Goal: Task Accomplishment & Management: Manage account settings

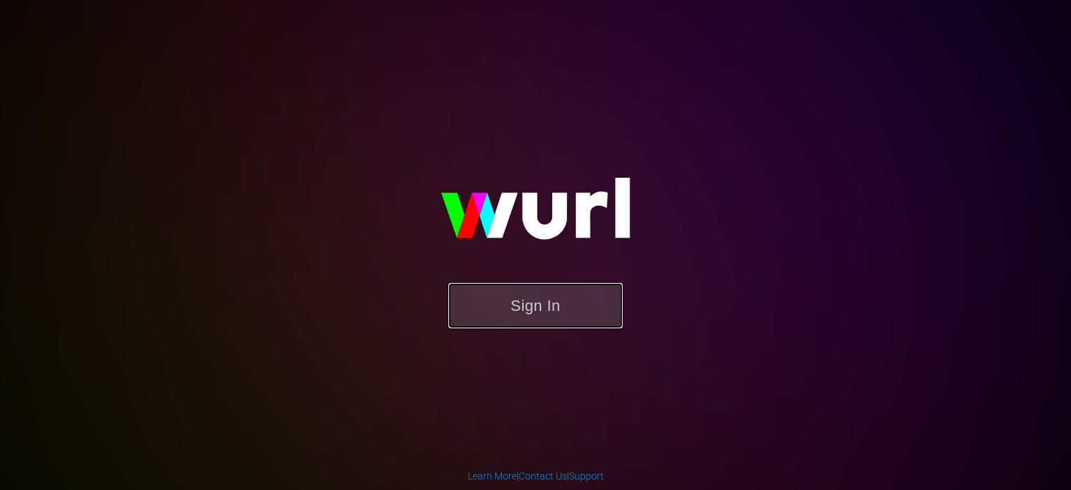
click at [522, 305] on button "Sign In" at bounding box center [535, 305] width 174 height 45
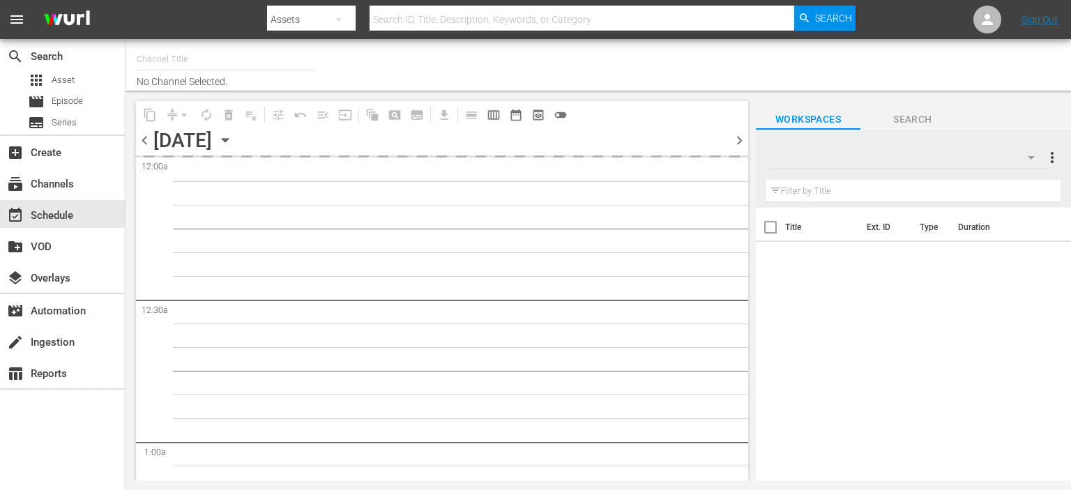
type input "Todo Cine (1333)"
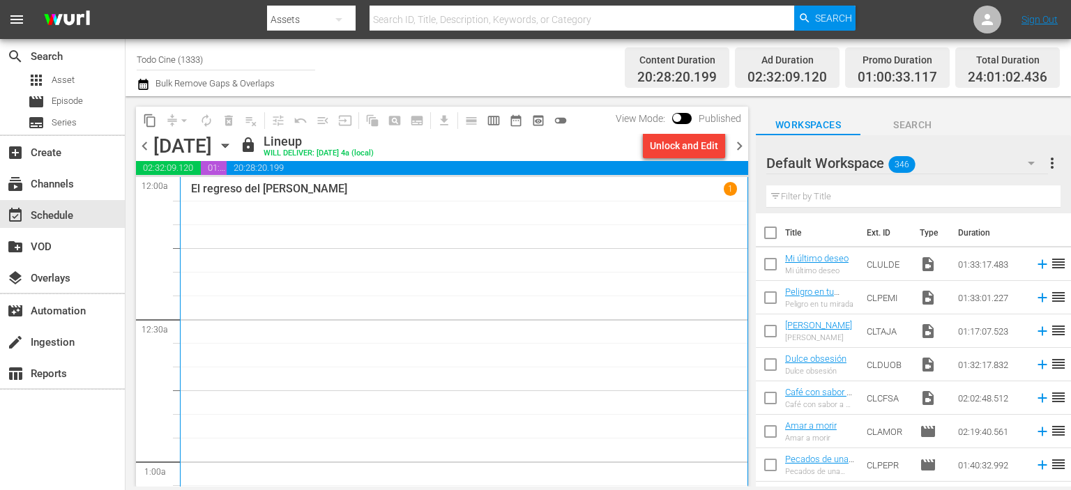
click at [228, 144] on icon "button" at bounding box center [225, 145] width 6 height 3
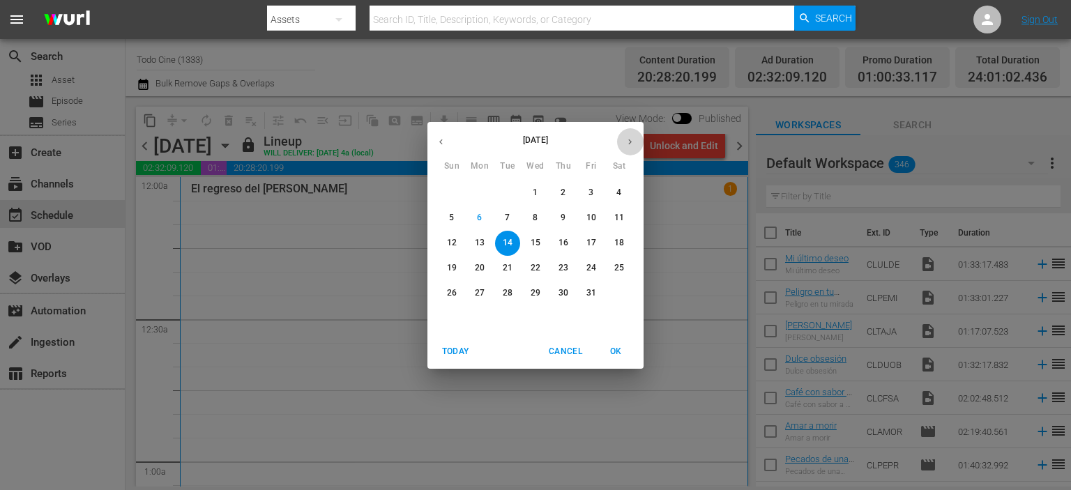
click at [631, 139] on icon "button" at bounding box center [630, 142] width 10 height 10
click at [616, 191] on p "1" at bounding box center [618, 193] width 5 height 12
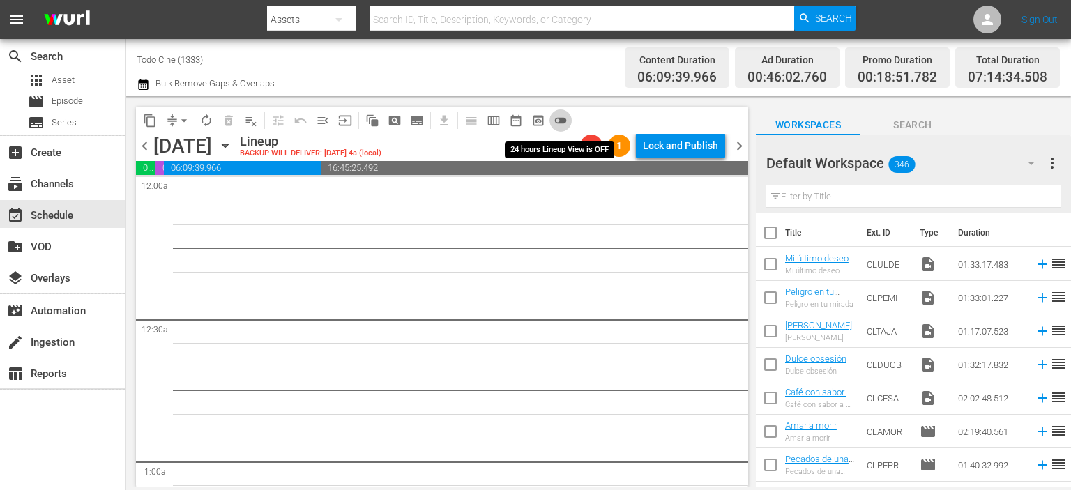
click at [562, 123] on span "toggle_off" at bounding box center [561, 121] width 14 height 14
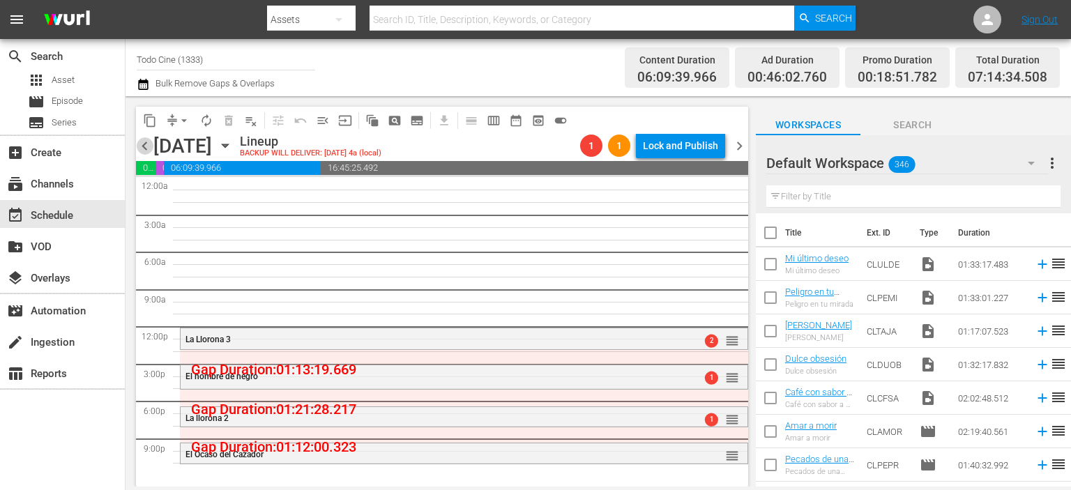
click at [144, 147] on span "chevron_left" at bounding box center [144, 145] width 17 height 17
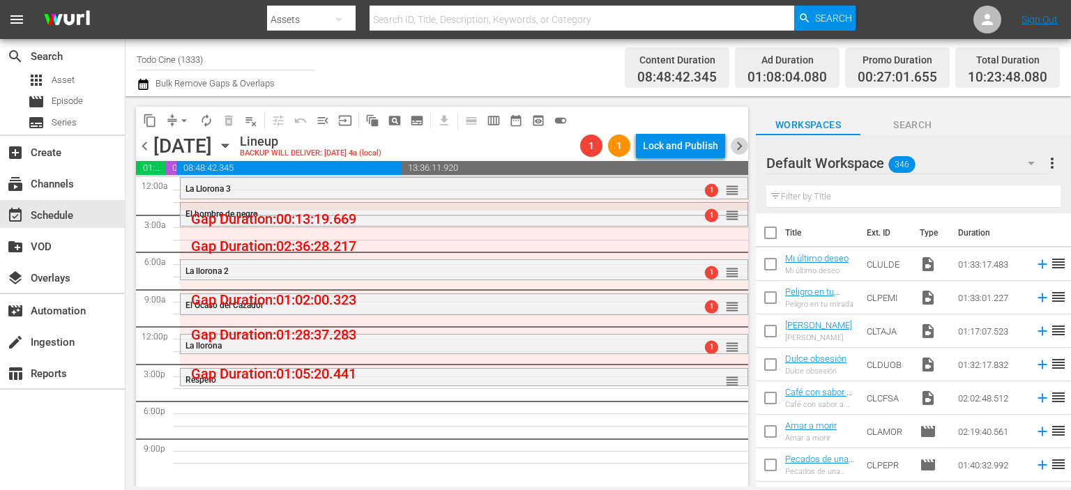
click at [736, 146] on span "chevron_right" at bounding box center [739, 145] width 17 height 17
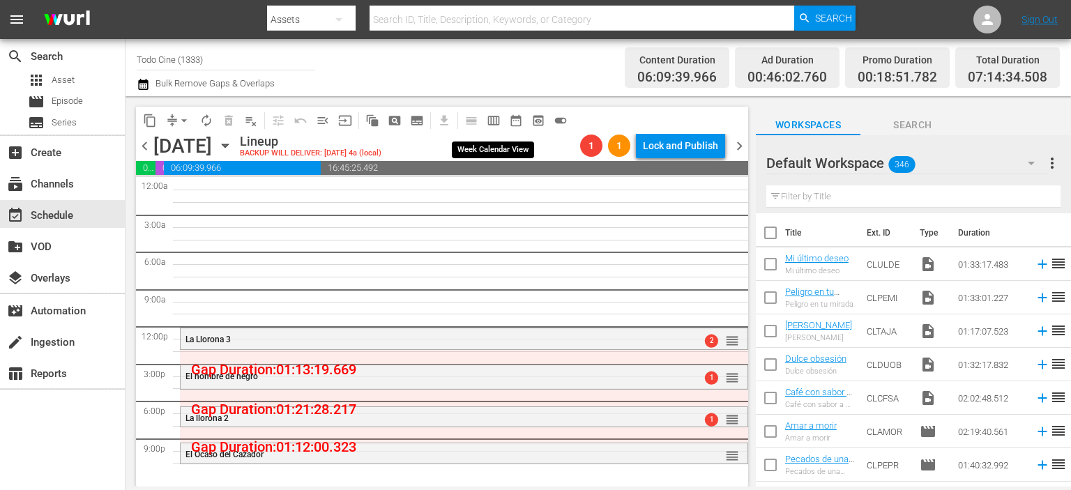
click at [493, 119] on span "calendar_view_week_outlined" at bounding box center [494, 121] width 14 height 14
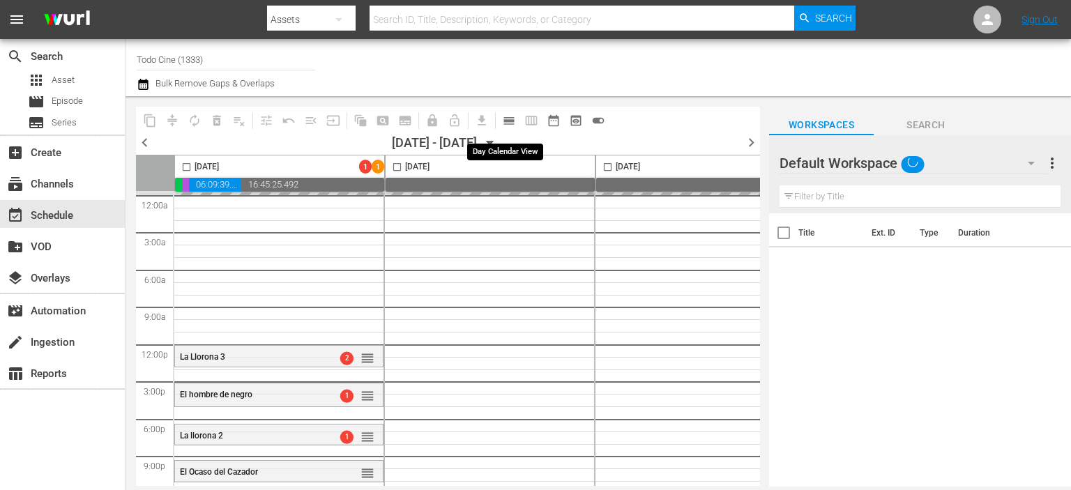
click at [552, 121] on span "date_range_outlined" at bounding box center [554, 121] width 14 height 14
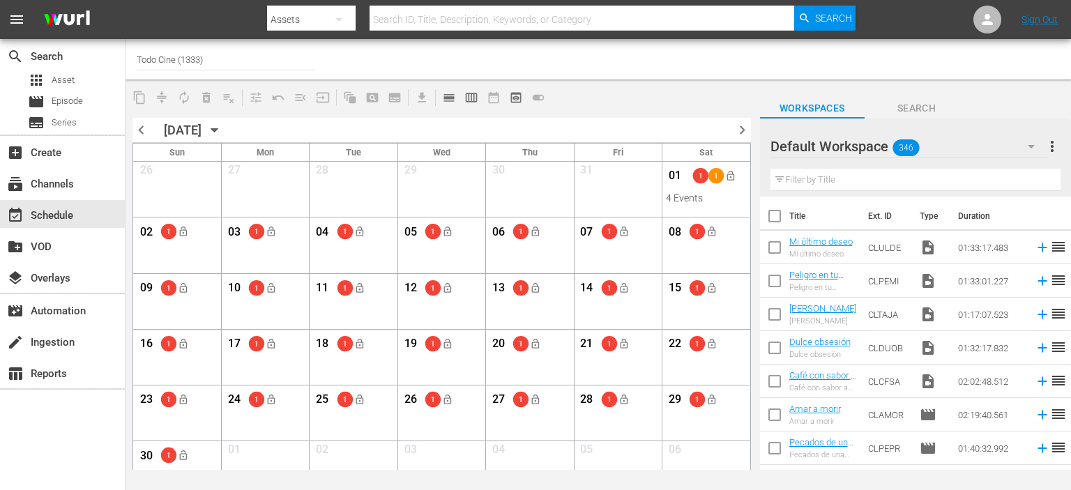
click at [710, 102] on div "content_copy compress autorenew_outlined delete_forever_outlined playlist_remov…" at bounding box center [441, 97] width 632 height 27
click at [667, 93] on div "content_copy compress autorenew_outlined delete_forever_outlined playlist_remov…" at bounding box center [441, 97] width 632 height 27
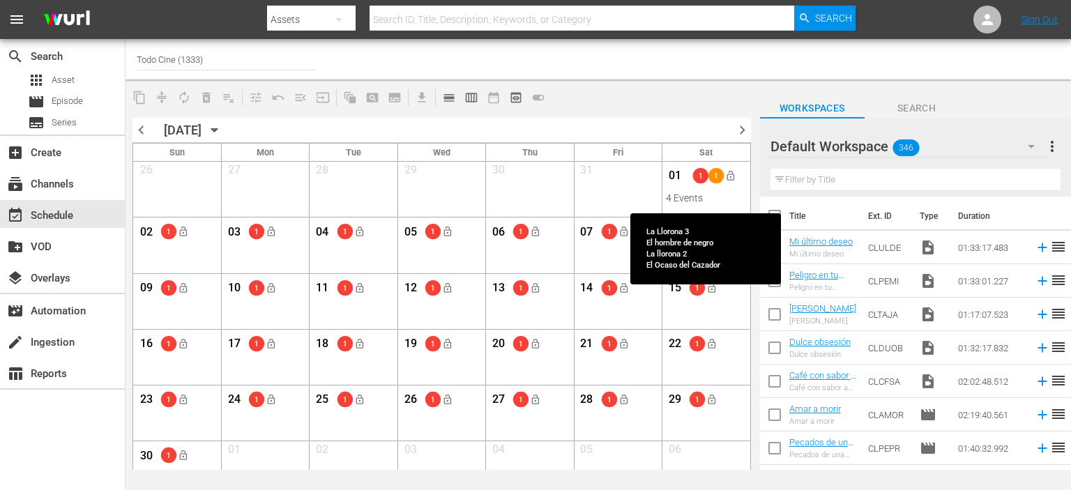
drag, startPoint x: 678, startPoint y: 173, endPoint x: 690, endPoint y: 201, distance: 30.9
click at [690, 201] on div "01 1 1 lock_open 4 Events View Lineup Unlock Selected Day Lock Selected Day" at bounding box center [705, 183] width 79 height 40
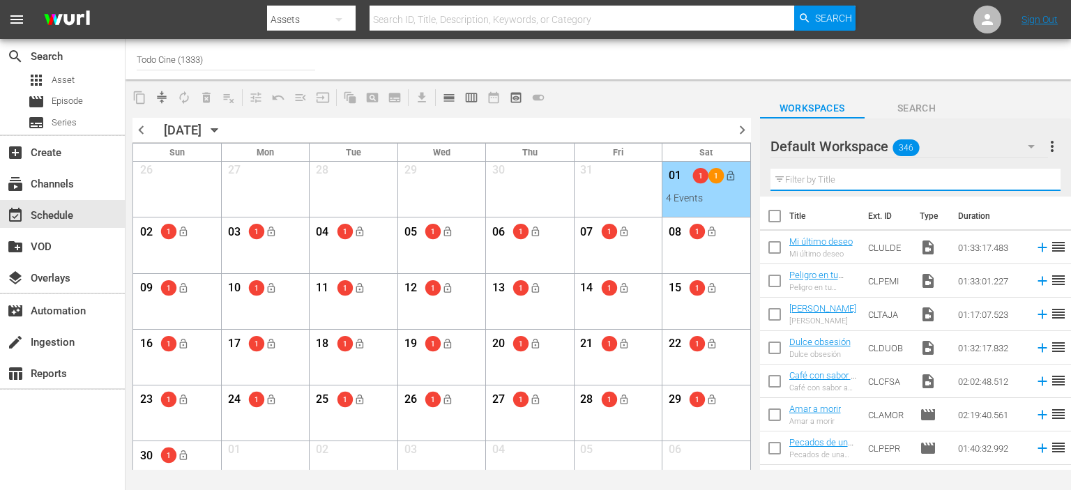
click at [939, 183] on input "text" at bounding box center [915, 180] width 290 height 22
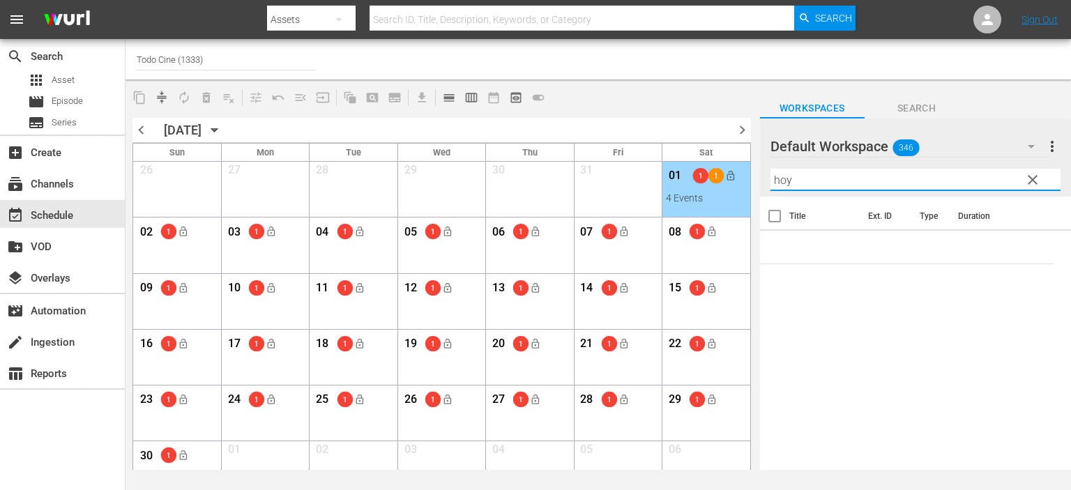
type input "hoy"
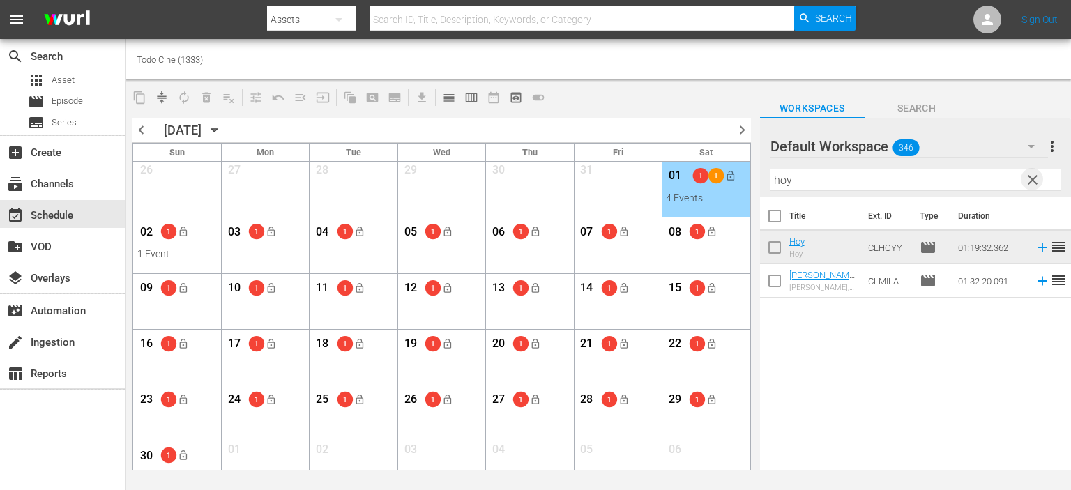
click at [1036, 178] on span "clear" at bounding box center [1032, 180] width 17 height 17
click at [1036, 178] on input "hoy" at bounding box center [915, 180] width 290 height 22
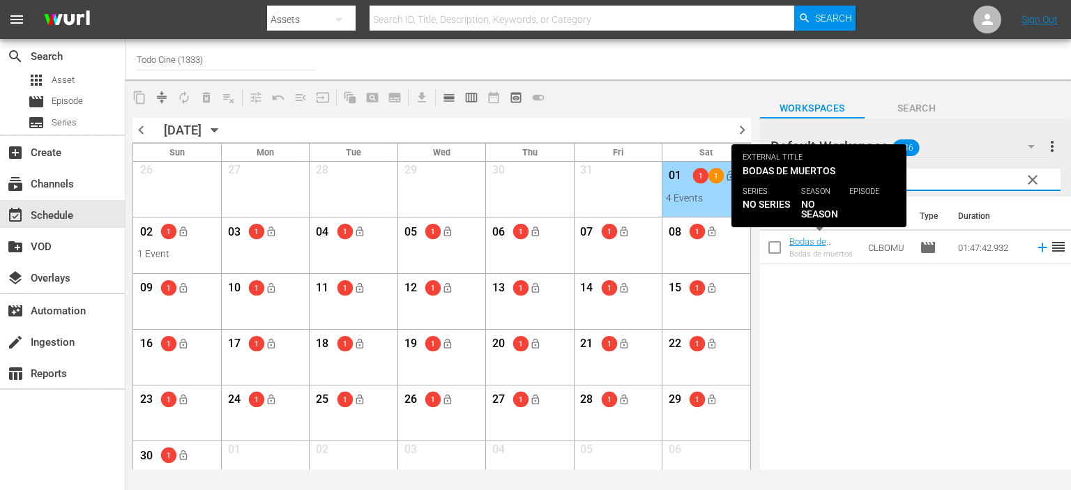
type input "bodas de"
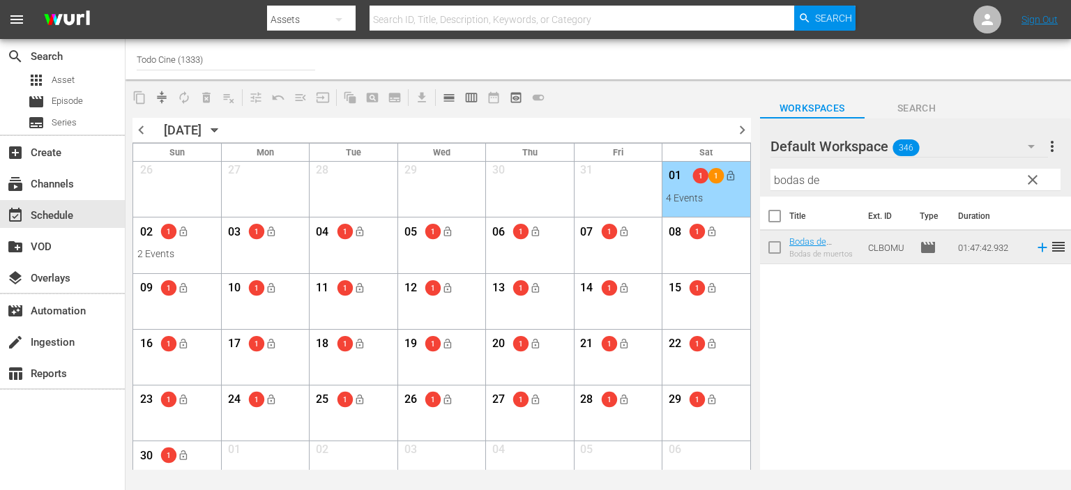
click at [179, 260] on div "02 1 lock_open 2 Events View Lineup Unlock Selected Day Lock Selected Day" at bounding box center [177, 239] width 86 height 43
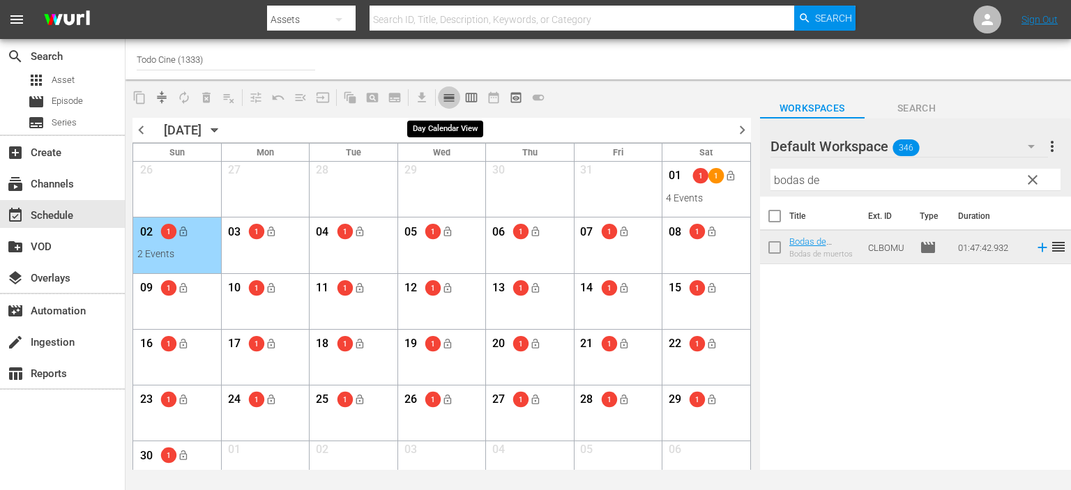
click at [445, 98] on span "calendar_view_day_outlined" at bounding box center [449, 98] width 14 height 14
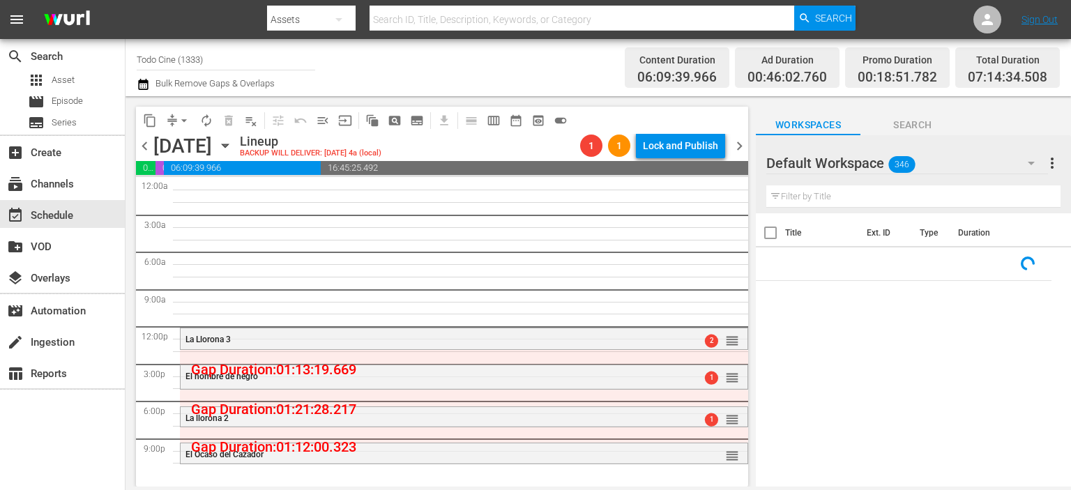
click at [737, 145] on span "chevron_right" at bounding box center [739, 145] width 17 height 17
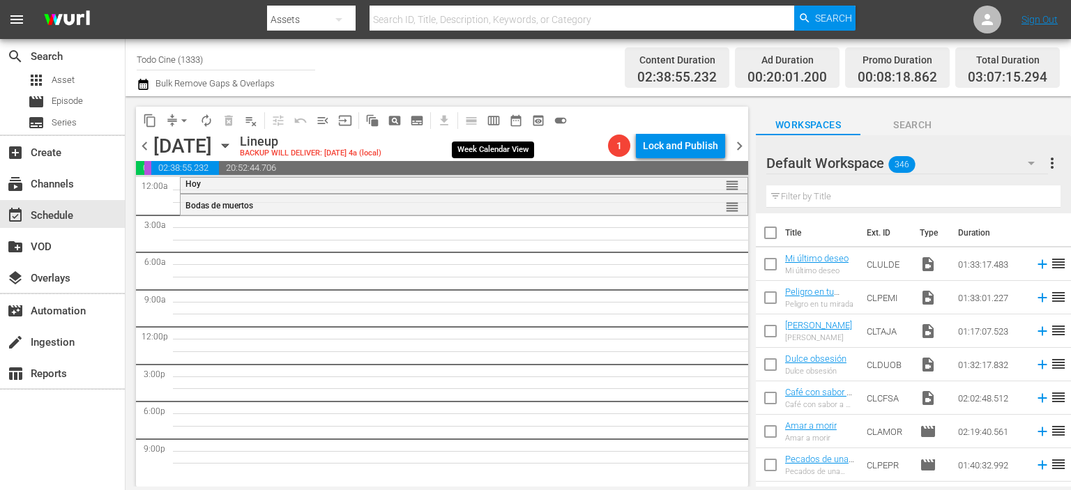
click at [491, 119] on span "calendar_view_week_outlined" at bounding box center [494, 121] width 14 height 14
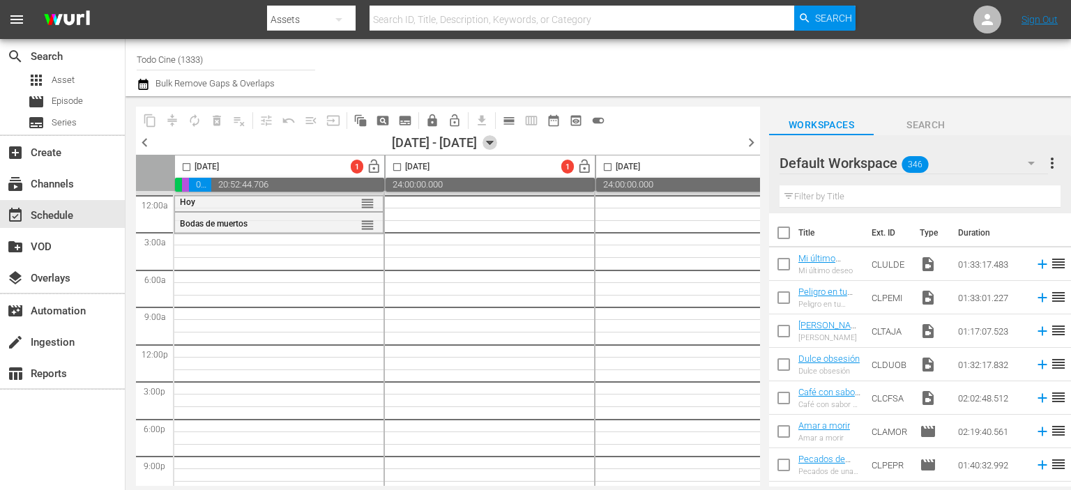
click at [493, 144] on icon "button" at bounding box center [490, 143] width 6 height 3
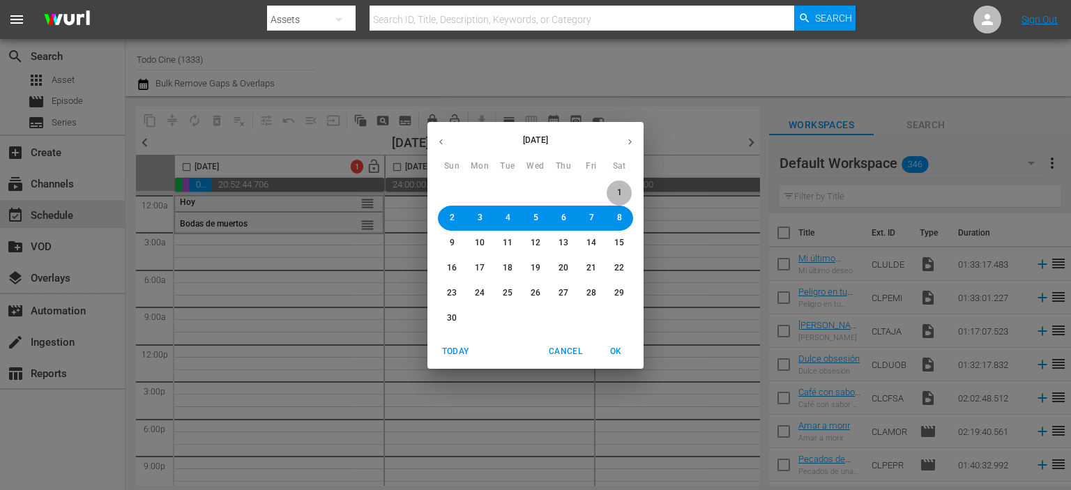
click at [617, 192] on span "1" at bounding box center [619, 193] width 5 height 12
click at [611, 349] on span "OK" at bounding box center [615, 351] width 33 height 15
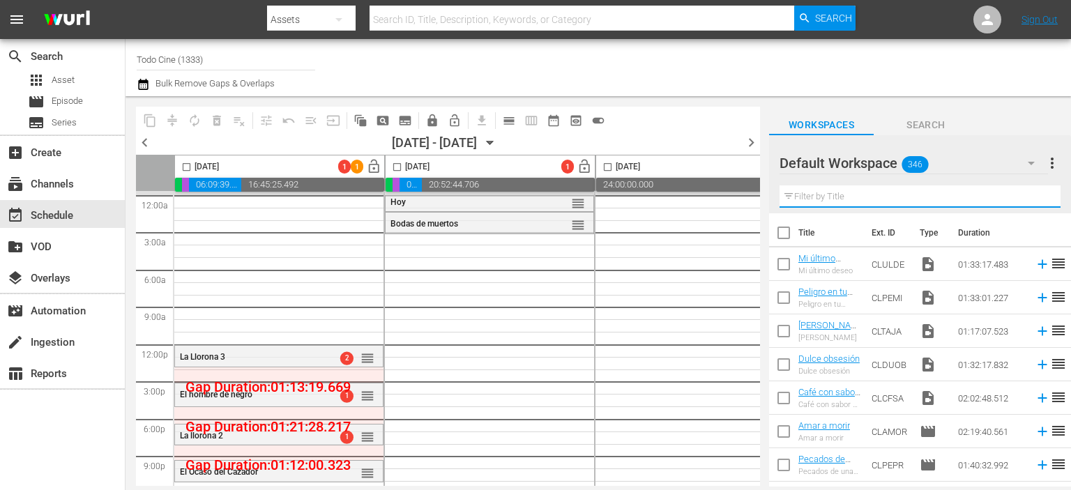
click at [800, 204] on input "text" at bounding box center [919, 196] width 281 height 22
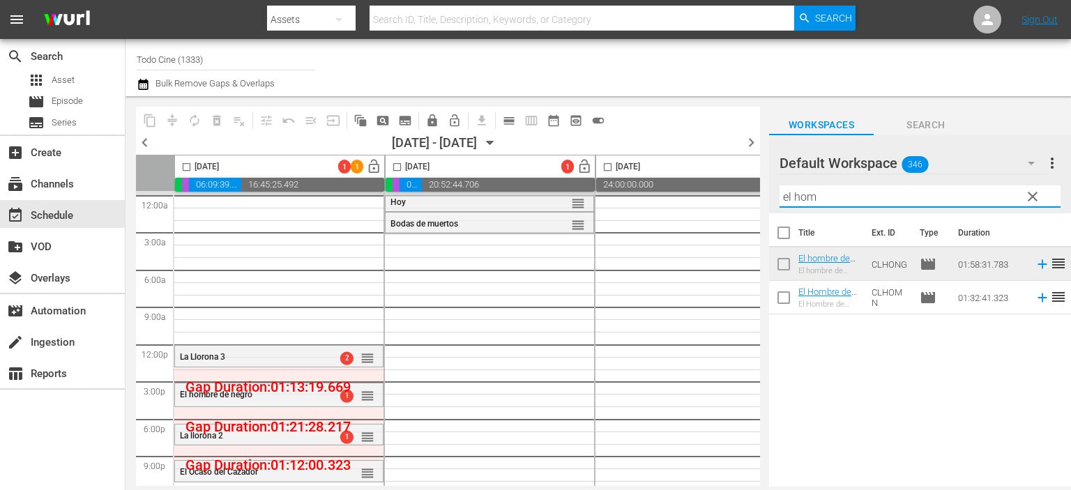
type input "el hom"
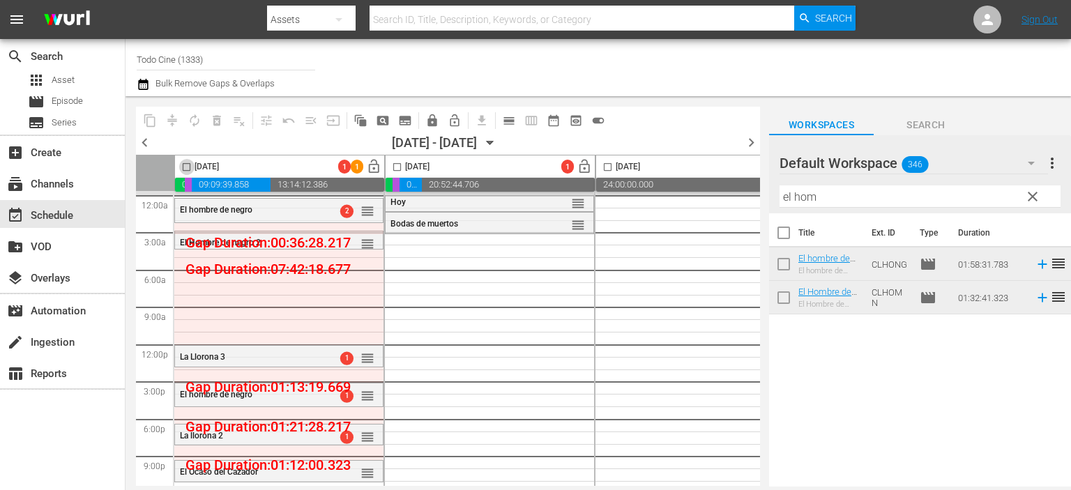
click at [188, 163] on input "checkbox" at bounding box center [186, 170] width 16 height 16
checkbox input "true"
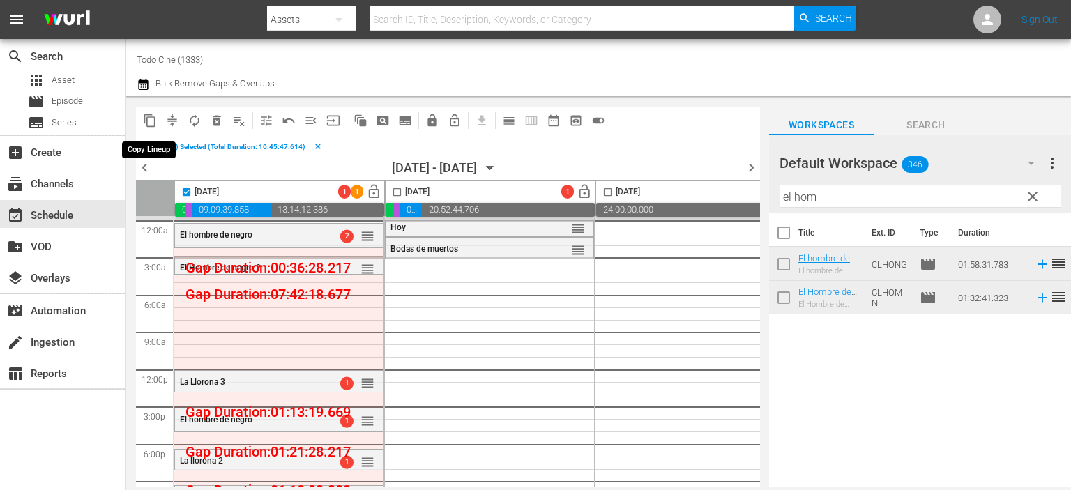
click at [151, 119] on span "content_copy" at bounding box center [150, 121] width 14 height 14
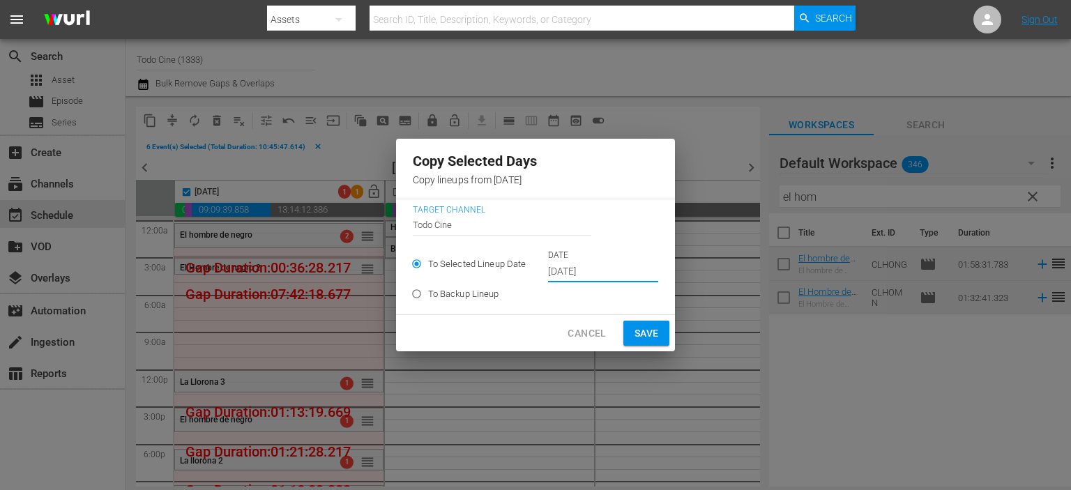
click at [596, 275] on input "[DATE]" at bounding box center [603, 271] width 110 height 21
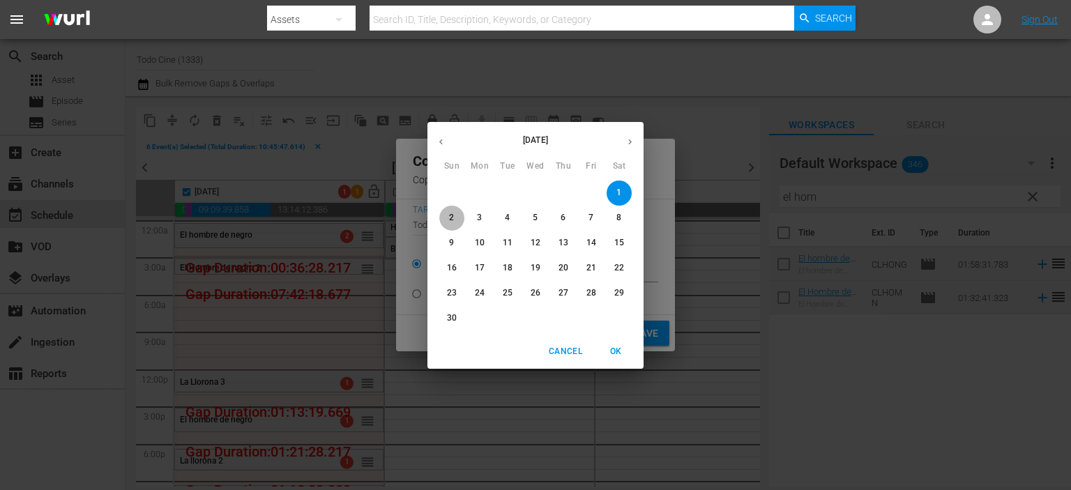
click at [446, 218] on span "2" at bounding box center [451, 218] width 25 height 12
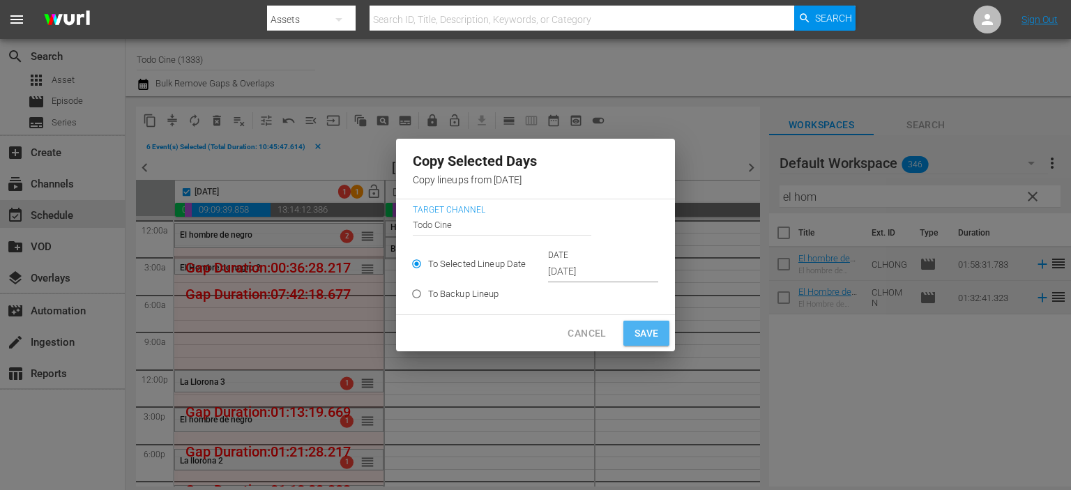
click at [648, 337] on span "Save" at bounding box center [646, 333] width 24 height 17
type input "[DATE]"
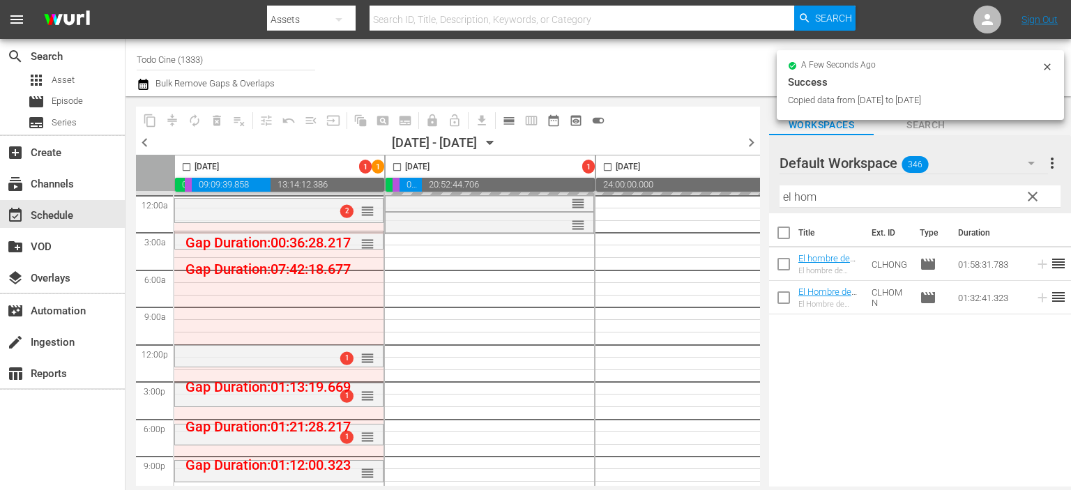
checkbox input "false"
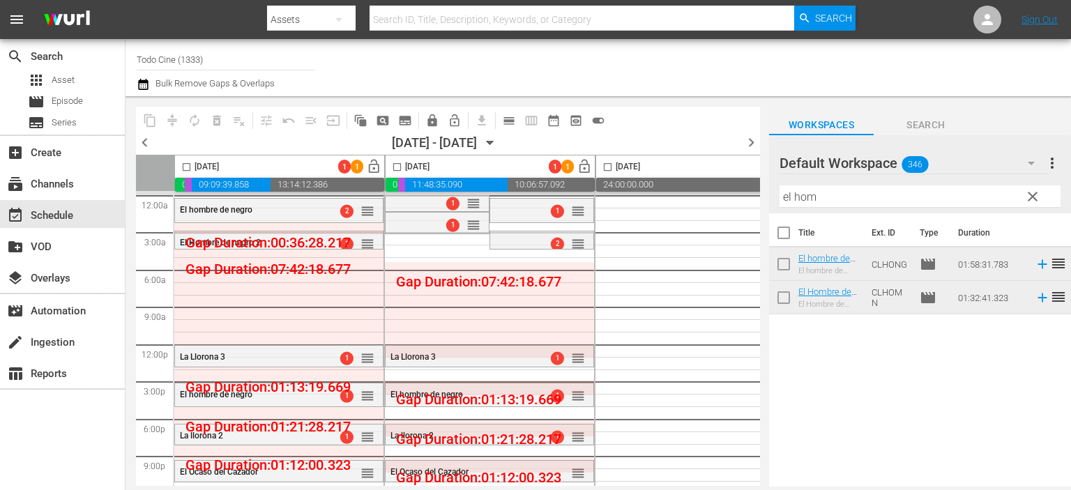
scroll to position [13, 0]
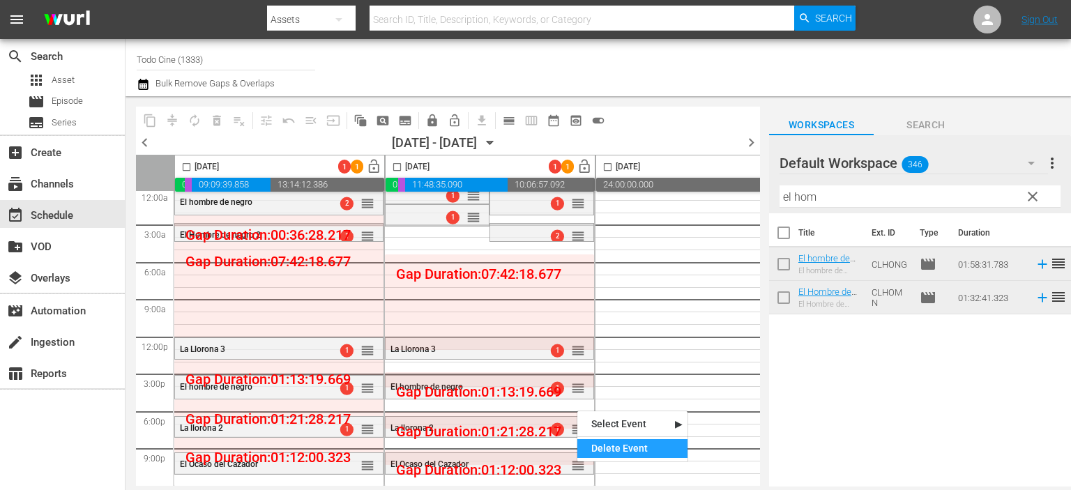
click at [614, 445] on div "Delete Event" at bounding box center [632, 448] width 110 height 19
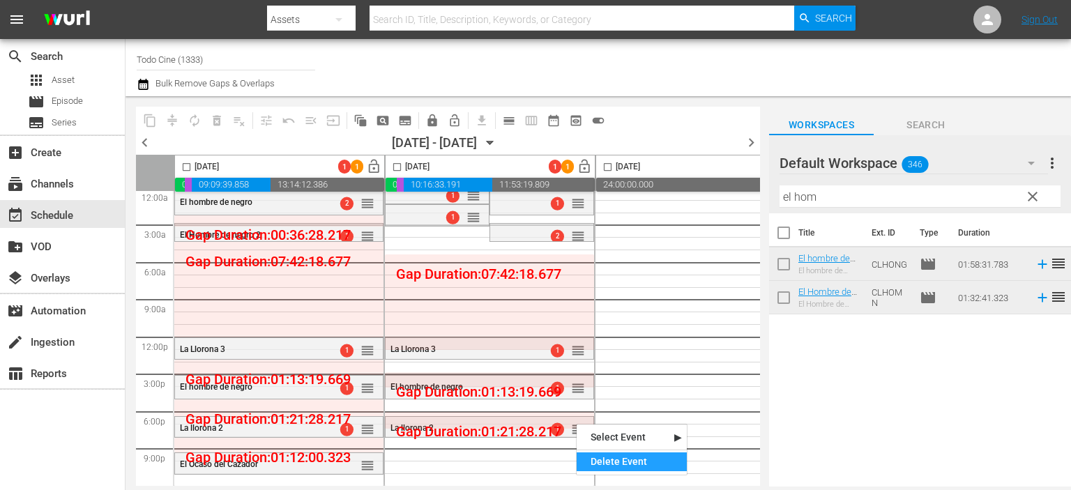
click at [616, 459] on div "Delete Event" at bounding box center [632, 461] width 110 height 19
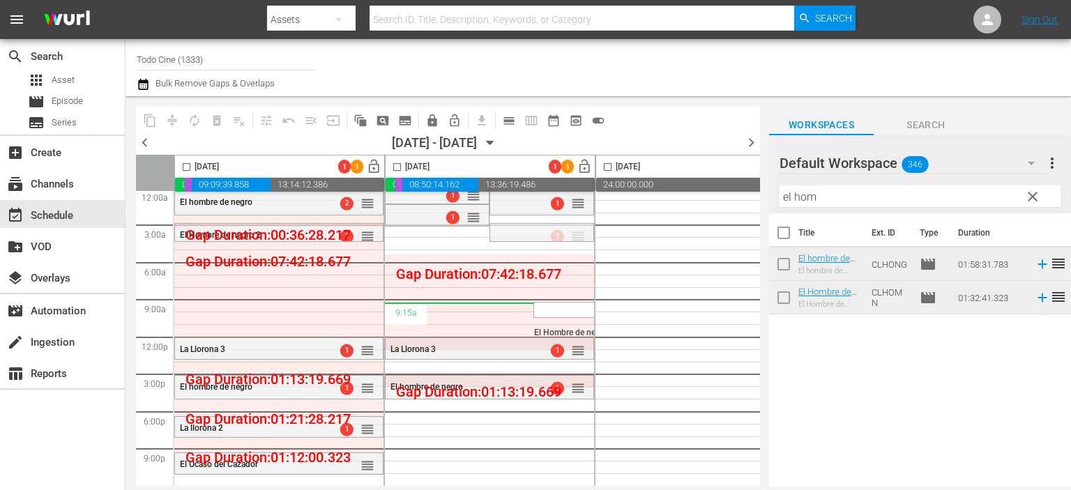
drag, startPoint x: 577, startPoint y: 227, endPoint x: 538, endPoint y: 296, distance: 79.9
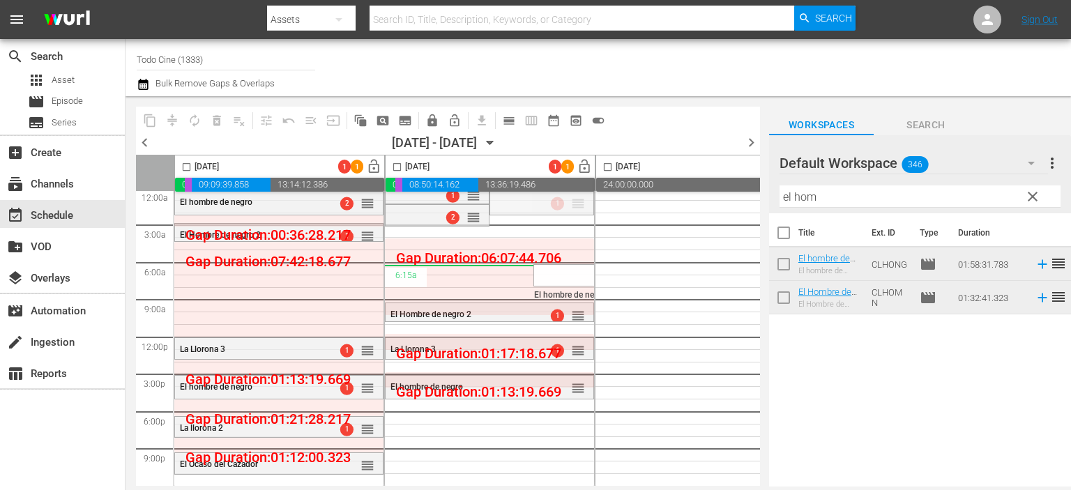
drag, startPoint x: 574, startPoint y: 201, endPoint x: 552, endPoint y: 259, distance: 61.4
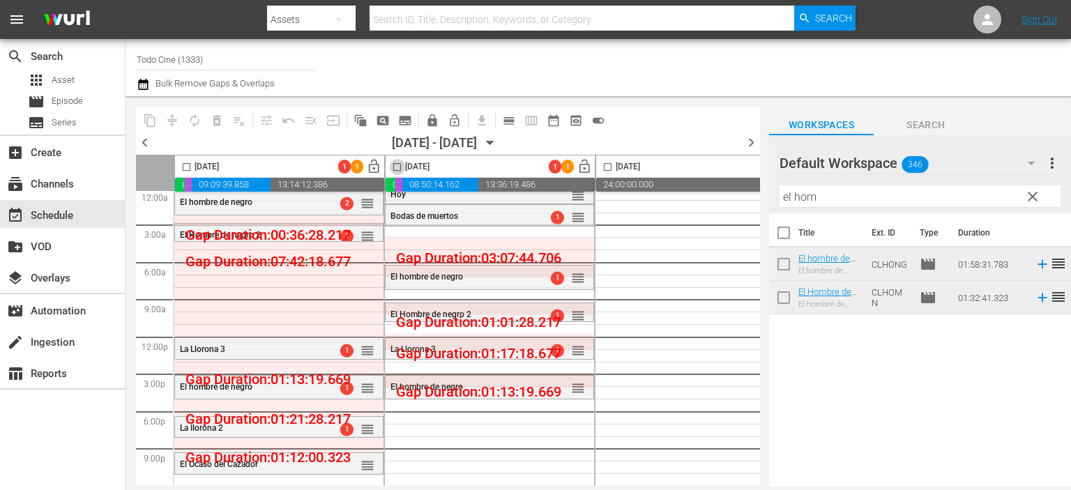
click at [397, 164] on input "checkbox" at bounding box center [397, 170] width 16 height 16
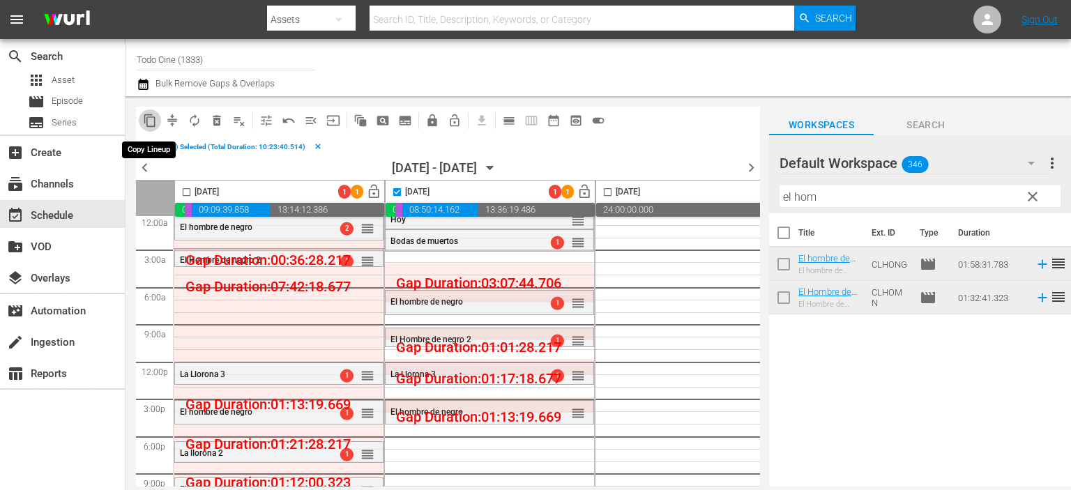
click at [153, 119] on span "content_copy" at bounding box center [150, 121] width 14 height 14
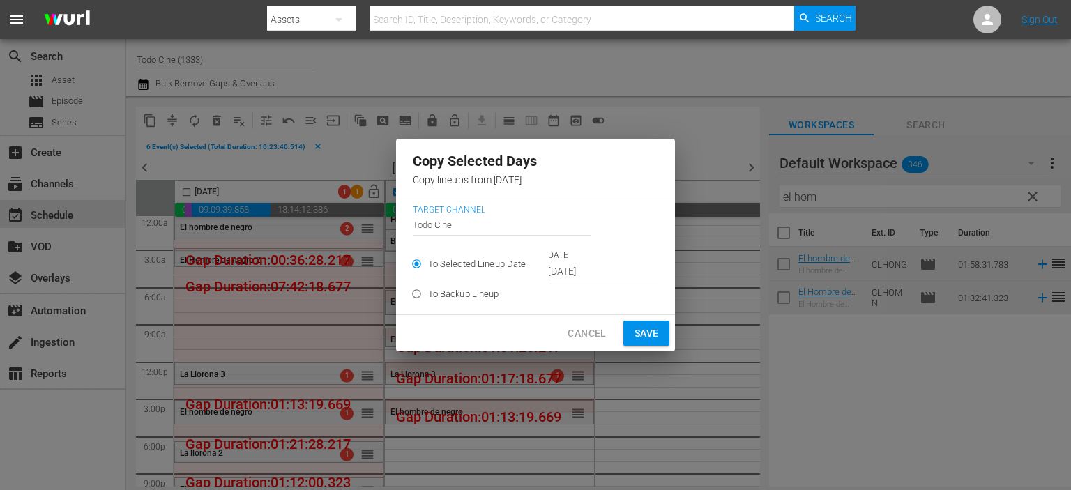
click at [641, 328] on span "Save" at bounding box center [646, 333] width 24 height 17
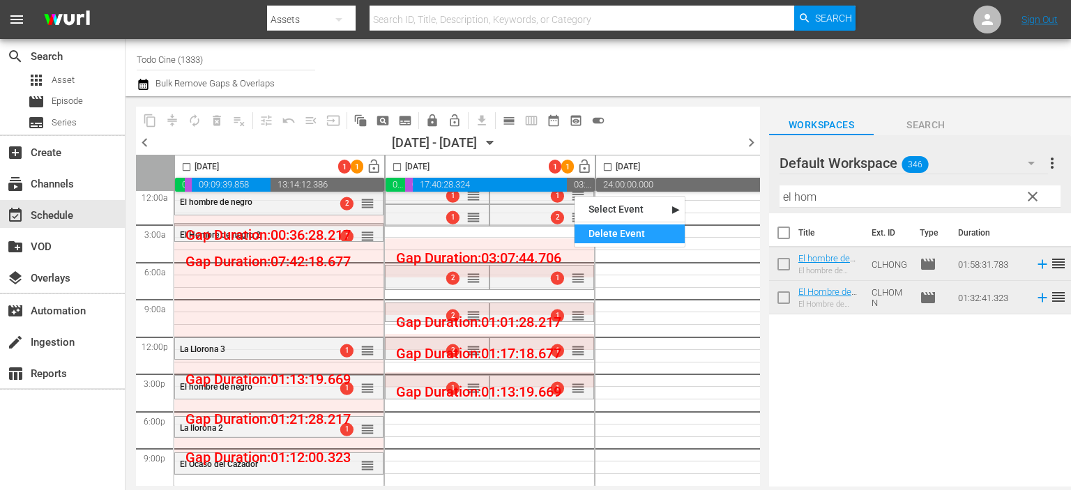
click at [632, 236] on div "Delete Event" at bounding box center [629, 233] width 110 height 19
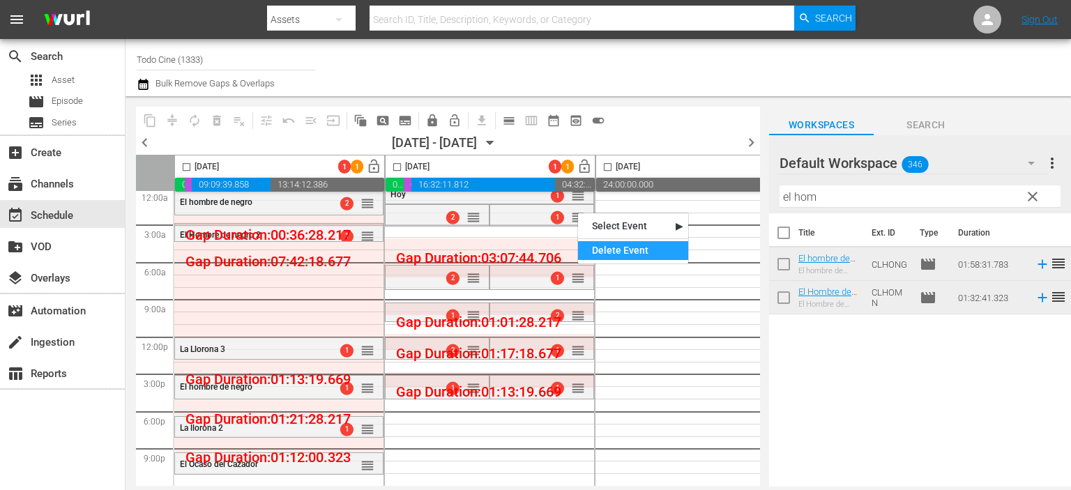
click at [610, 254] on div "Delete Event" at bounding box center [633, 250] width 110 height 19
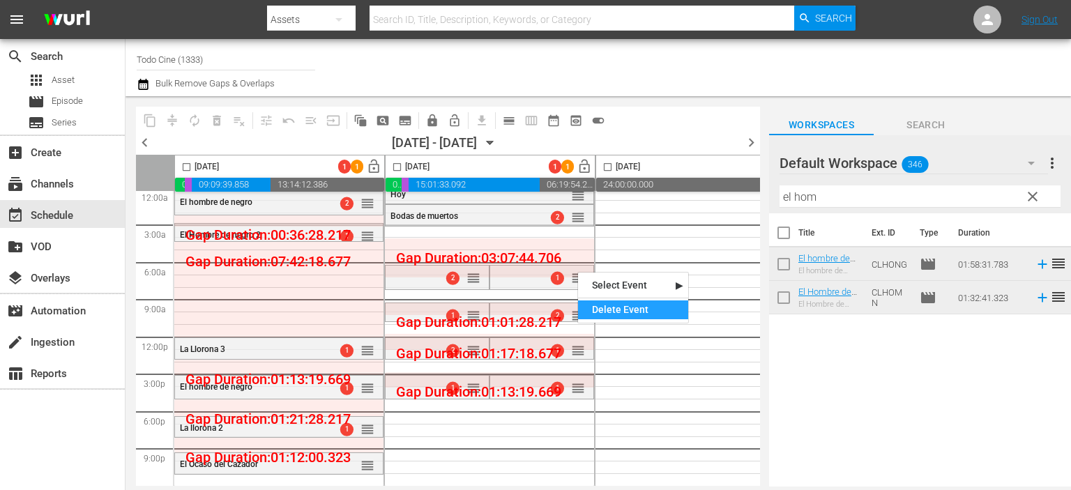
click at [612, 304] on div "Delete Event" at bounding box center [633, 309] width 110 height 19
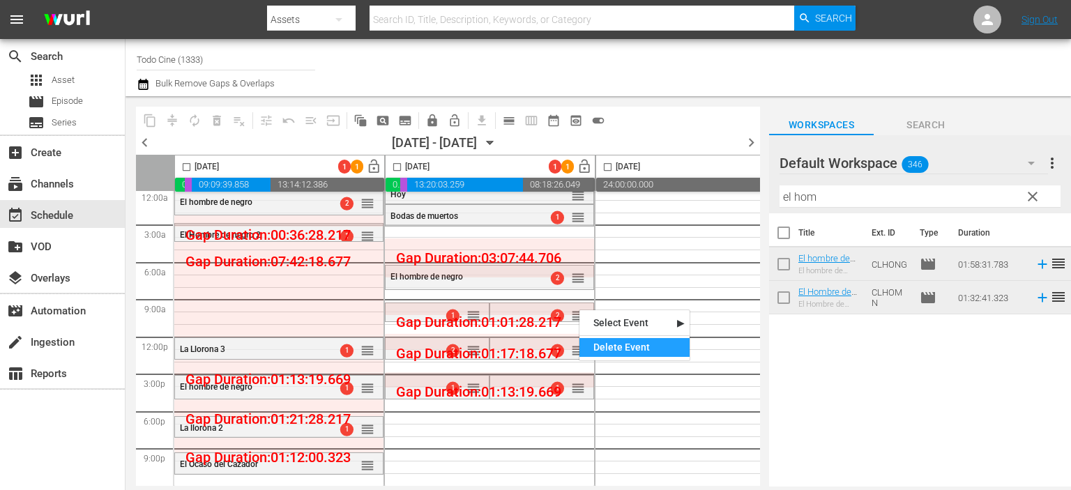
click at [608, 340] on div "Delete Event" at bounding box center [634, 347] width 110 height 19
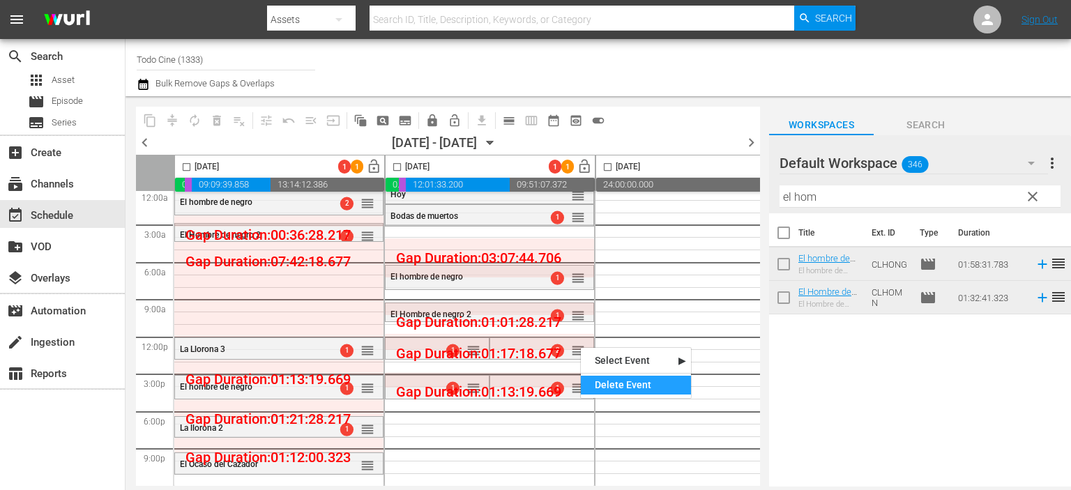
click at [617, 383] on div "Delete Event" at bounding box center [636, 385] width 110 height 19
drag, startPoint x: 556, startPoint y: 366, endPoint x: 577, endPoint y: 381, distance: 25.9
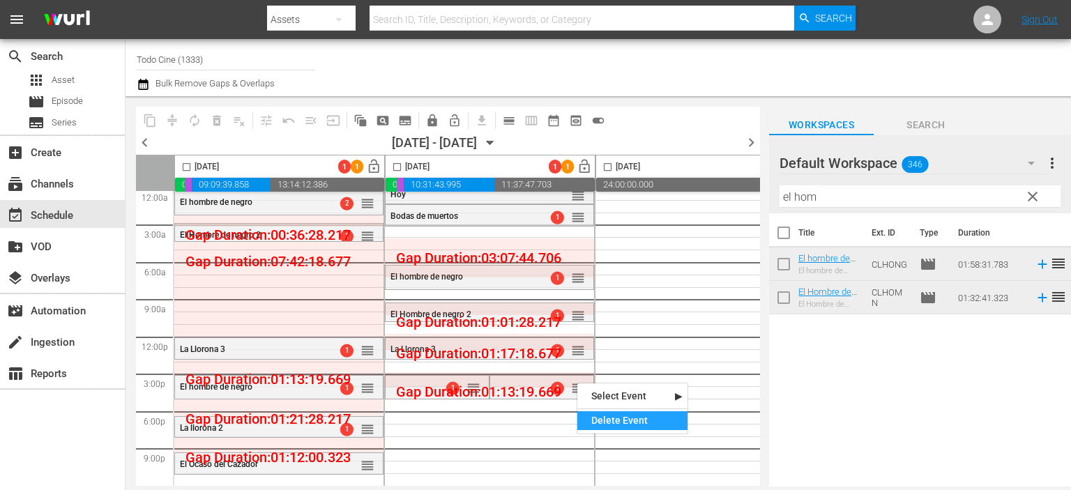
click at [649, 413] on div "Delete Event" at bounding box center [632, 420] width 110 height 19
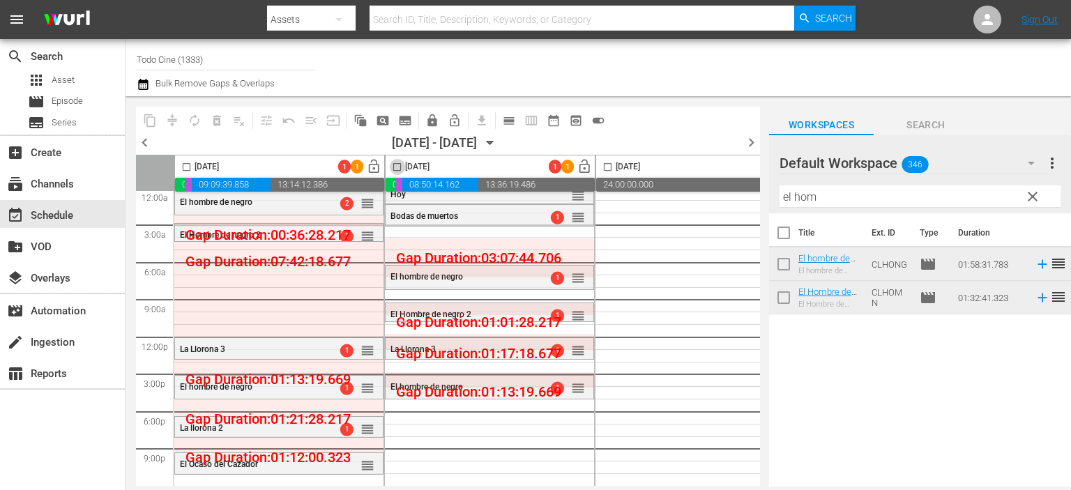
click at [396, 162] on input "checkbox" at bounding box center [397, 170] width 16 height 16
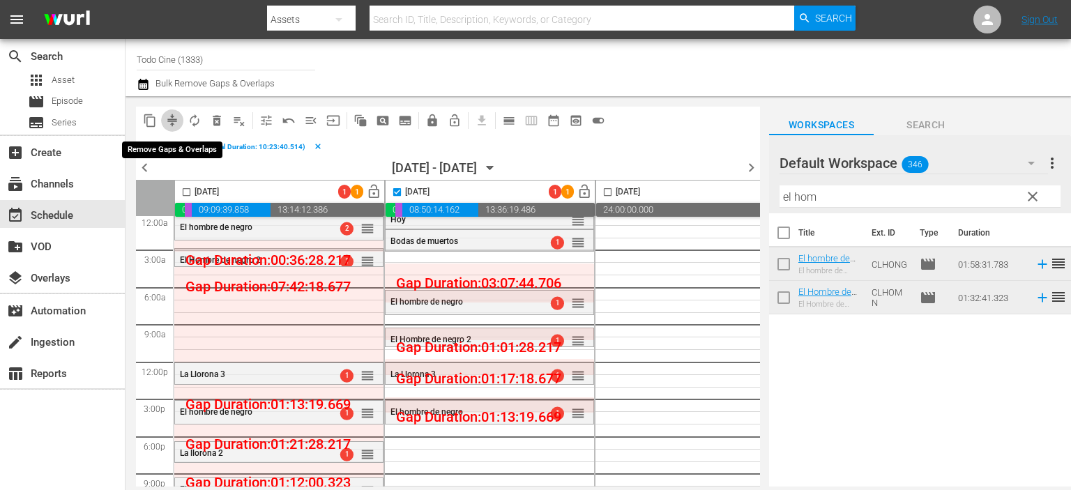
click at [174, 122] on span "compress" at bounding box center [172, 121] width 14 height 14
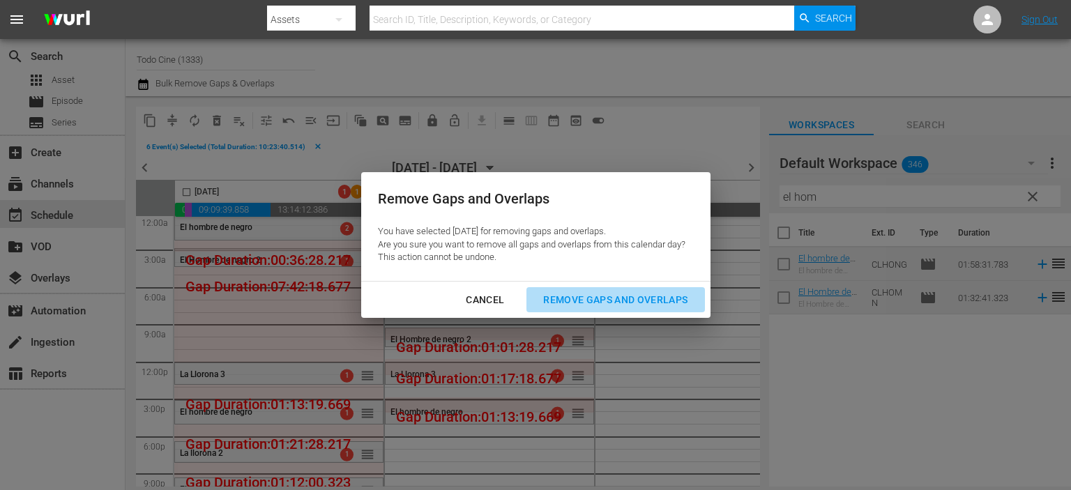
click at [661, 298] on div "Remove Gaps and Overlaps" at bounding box center [615, 299] width 167 height 17
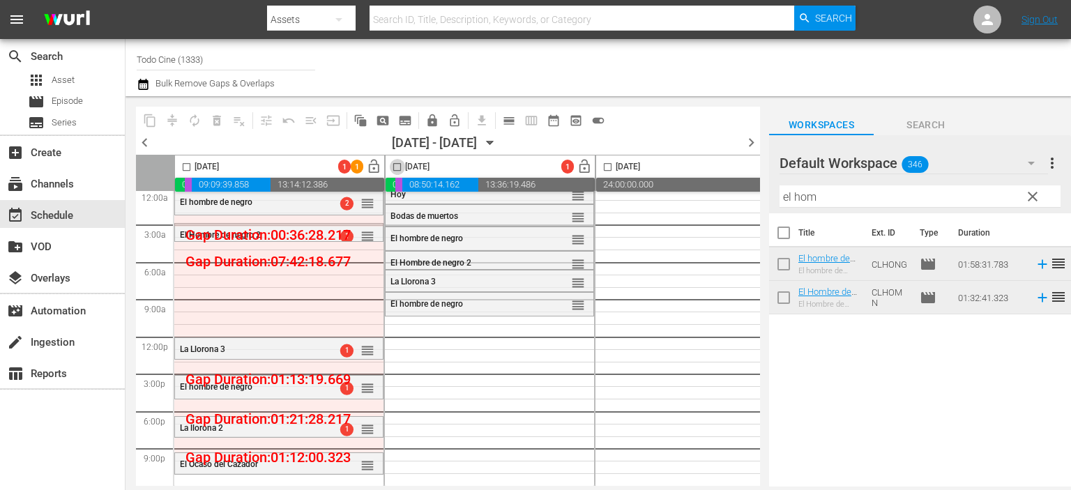
click at [399, 164] on input "checkbox" at bounding box center [397, 170] width 16 height 16
checkbox input "true"
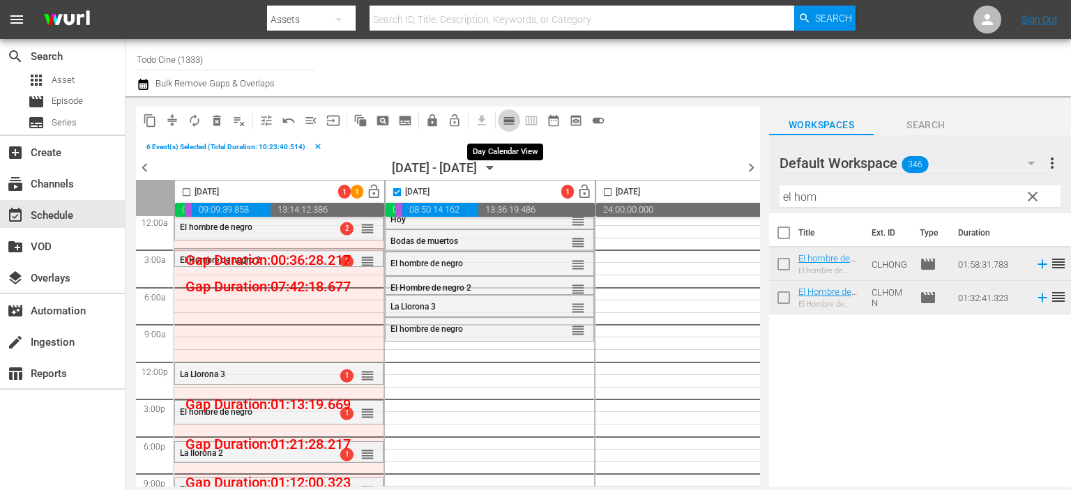
click at [511, 123] on span "calendar_view_day_outlined" at bounding box center [509, 121] width 14 height 14
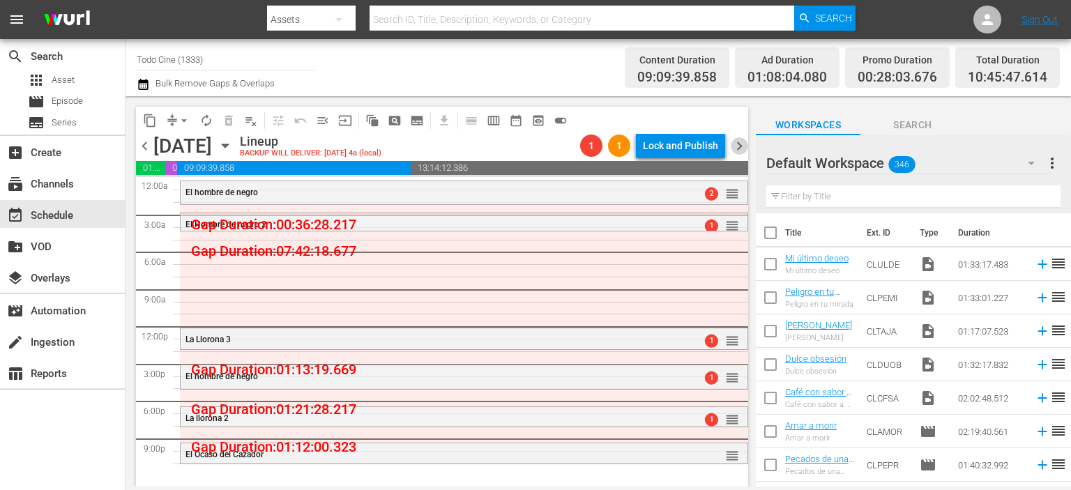
click at [740, 142] on span "chevron_right" at bounding box center [739, 145] width 17 height 17
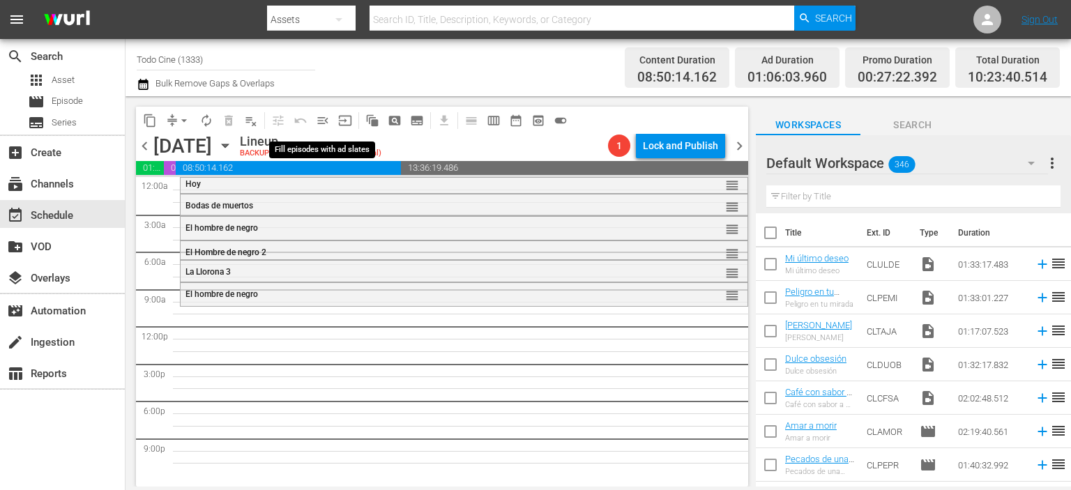
click at [325, 116] on span "menu_open" at bounding box center [323, 121] width 14 height 14
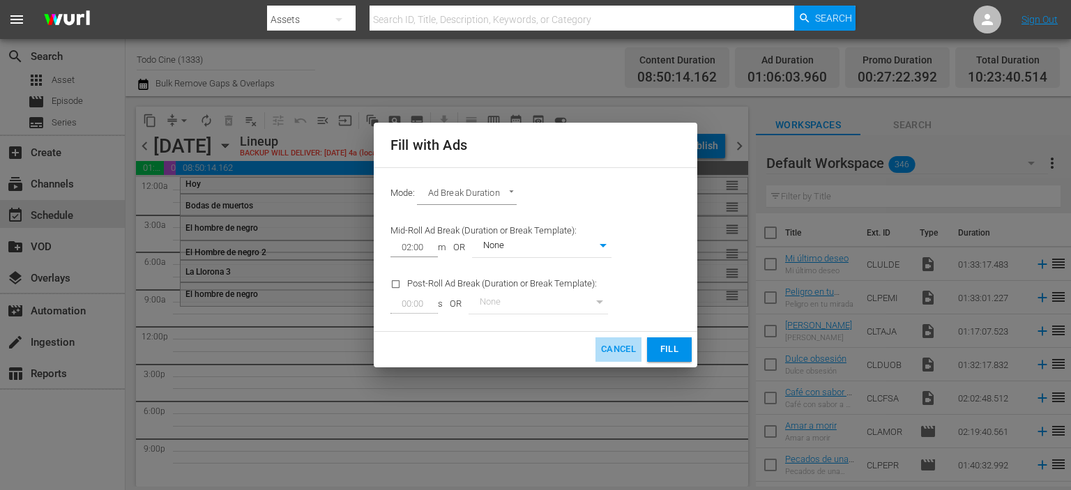
click at [611, 353] on span "Cancel" at bounding box center [618, 350] width 35 height 16
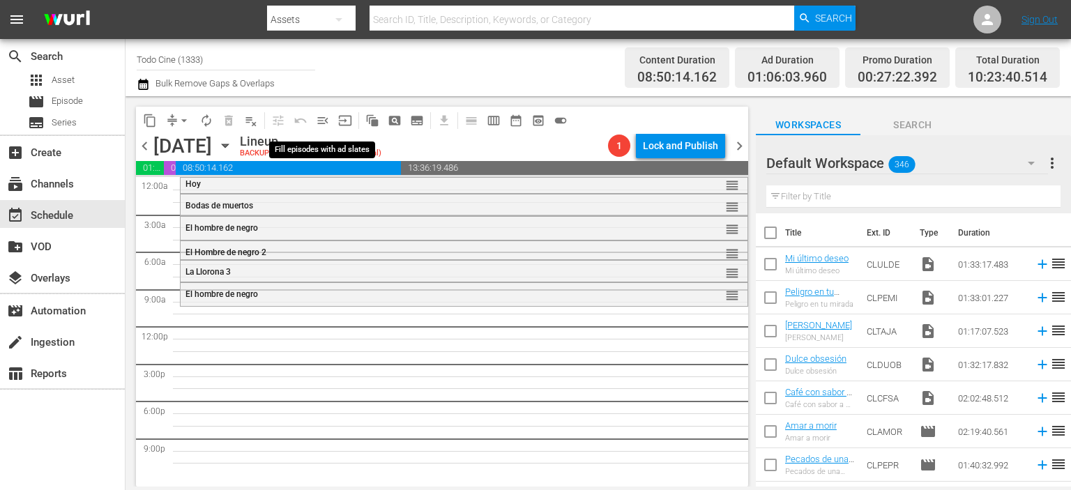
click at [323, 121] on span "menu_open" at bounding box center [323, 121] width 14 height 14
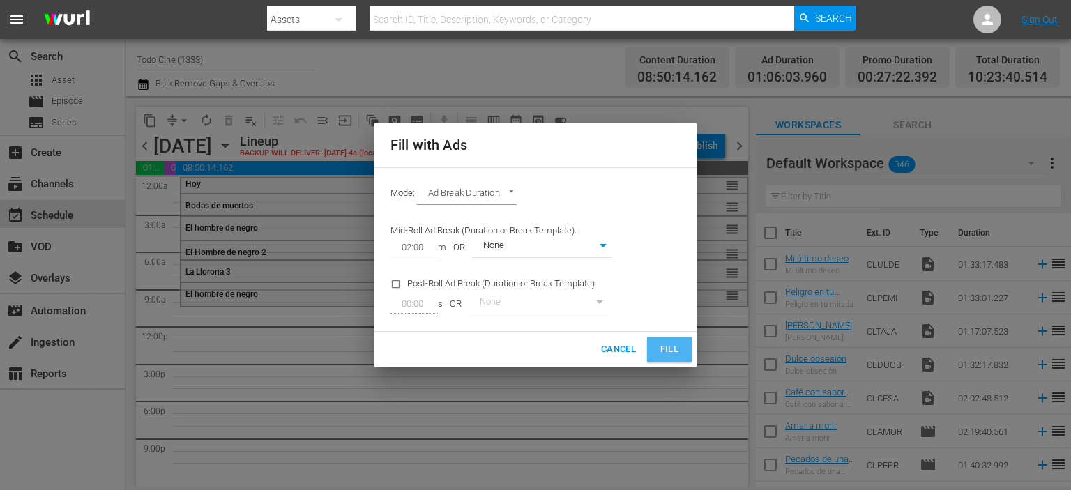
click at [671, 347] on span "Fill" at bounding box center [669, 350] width 22 height 16
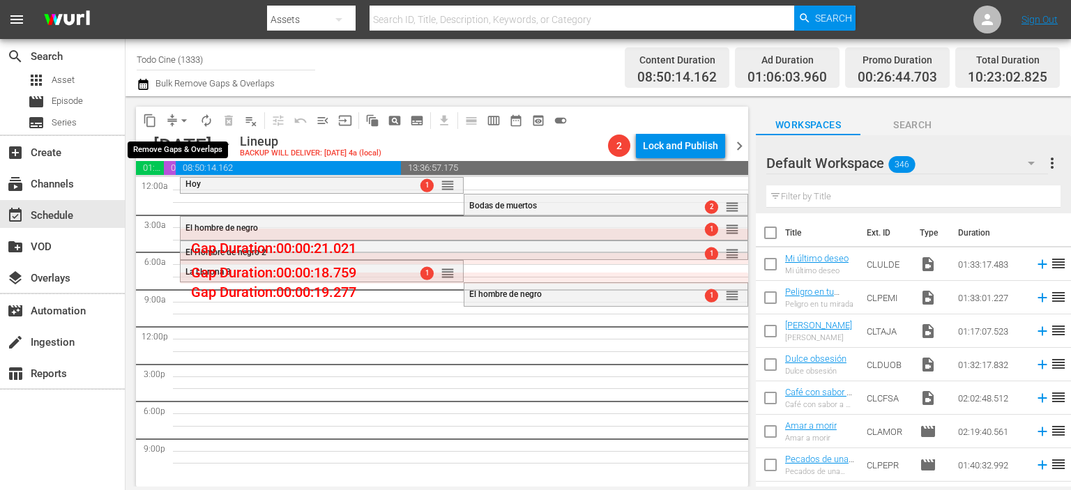
click at [181, 117] on span "arrow_drop_down" at bounding box center [184, 121] width 14 height 14
click at [181, 116] on span "arrow_drop_down" at bounding box center [184, 121] width 14 height 14
click at [213, 140] on li "Align to Midnight" at bounding box center [184, 148] width 115 height 23
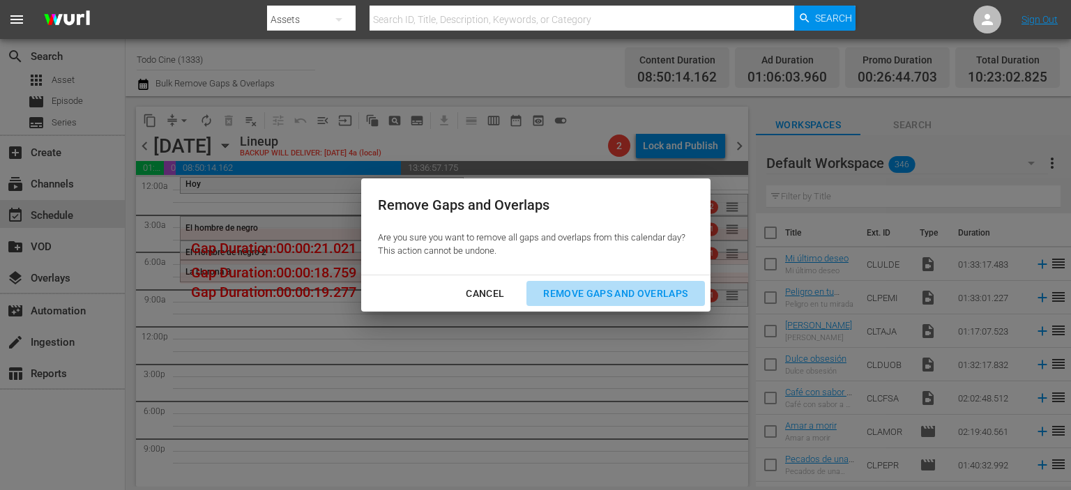
click at [643, 286] on div "Remove Gaps and Overlaps" at bounding box center [615, 293] width 167 height 17
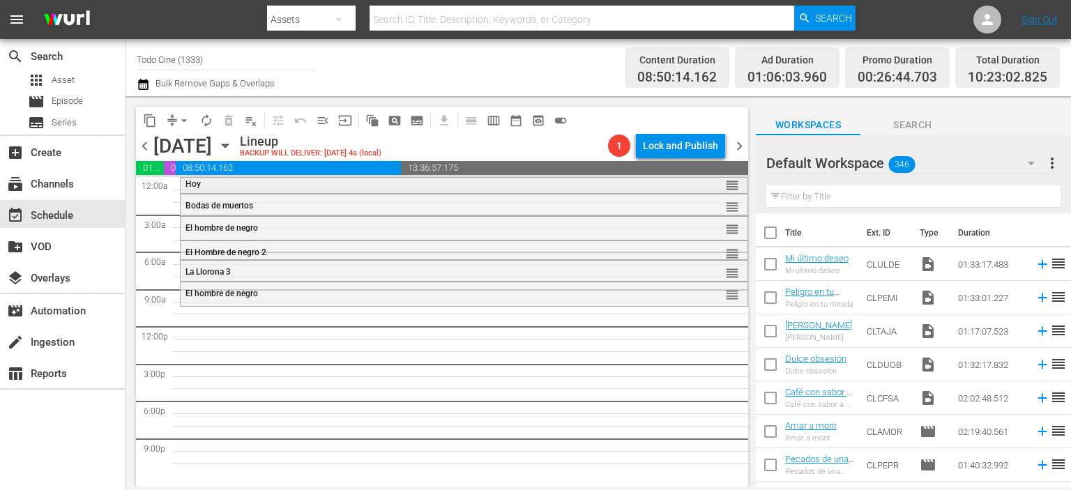
click at [393, 183] on div "Hoy" at bounding box center [426, 184] width 483 height 10
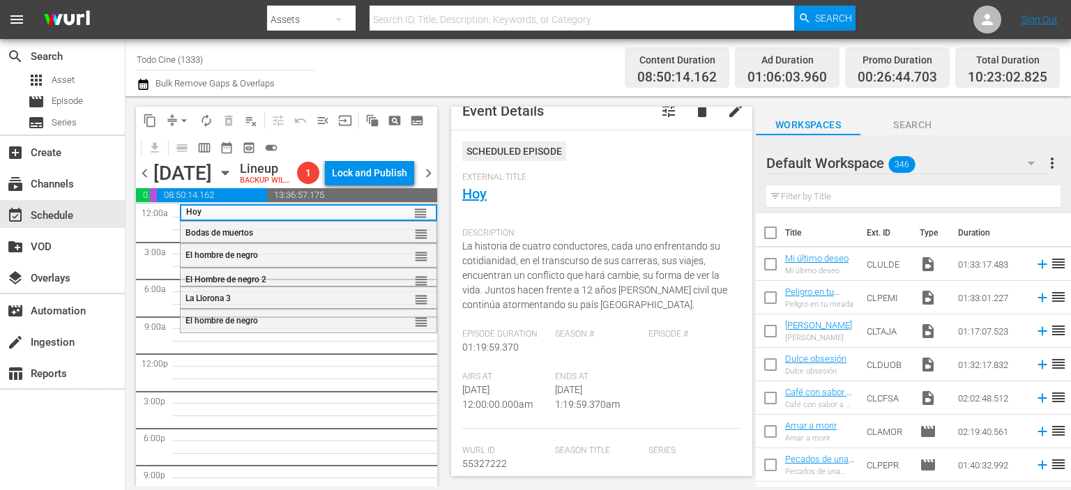
scroll to position [6, 0]
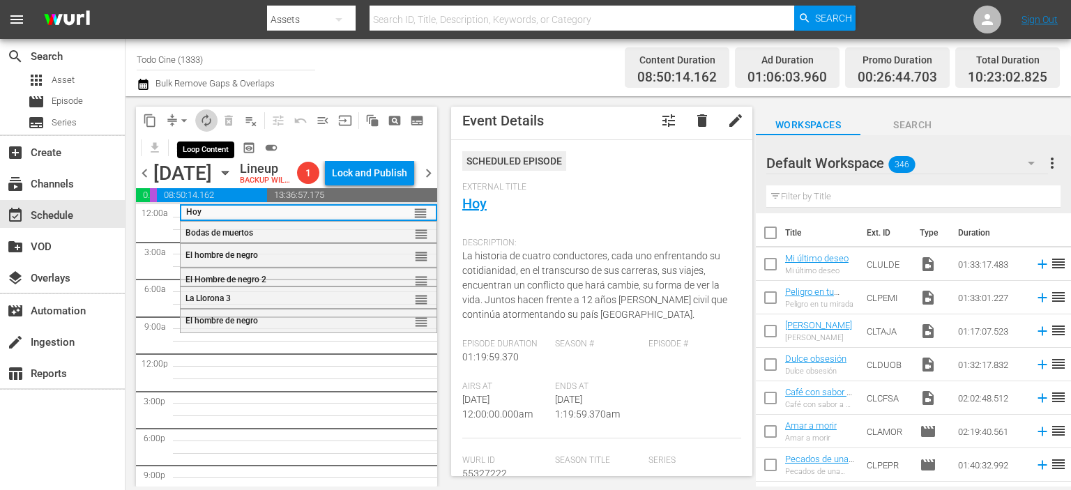
click at [206, 116] on span "autorenew_outlined" at bounding box center [206, 121] width 14 height 14
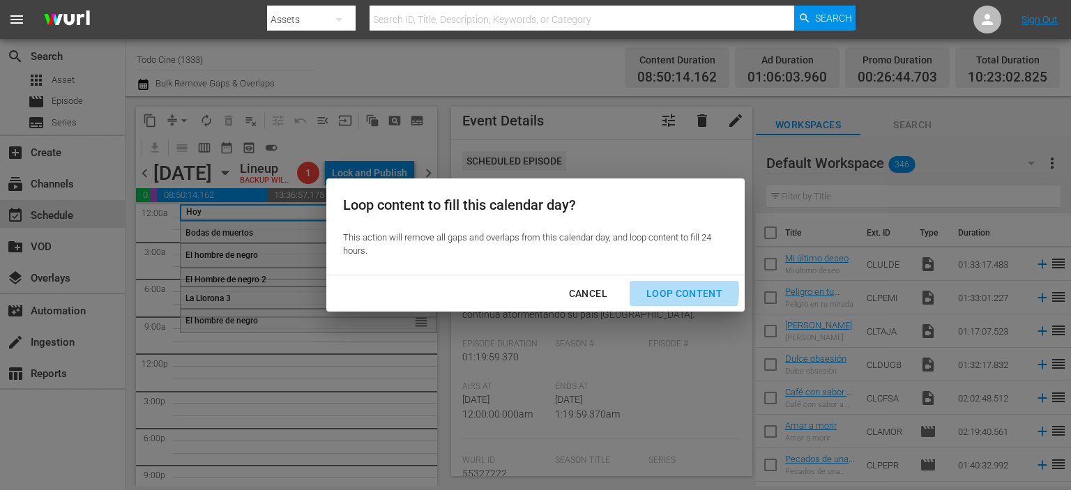
click at [670, 291] on div "Loop Content" at bounding box center [684, 293] width 98 height 17
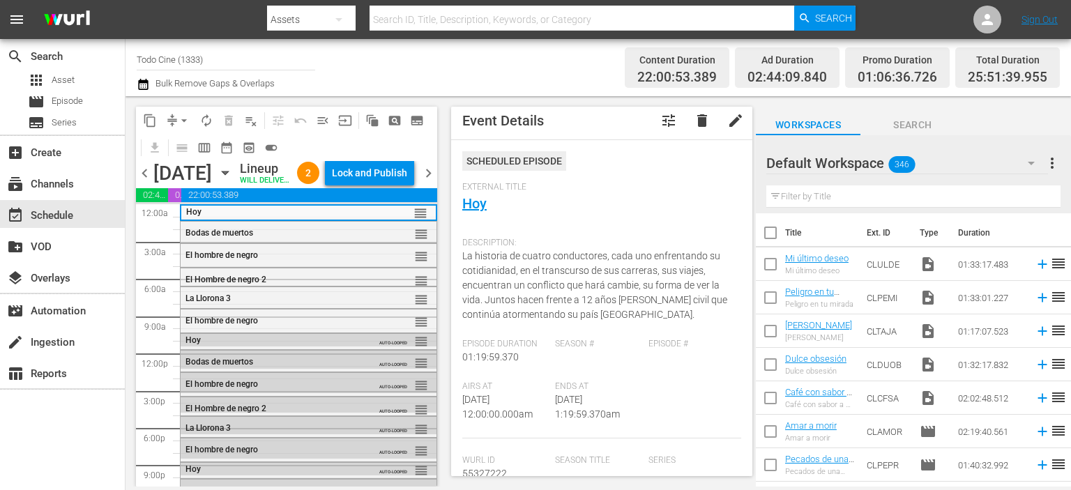
scroll to position [61, 0]
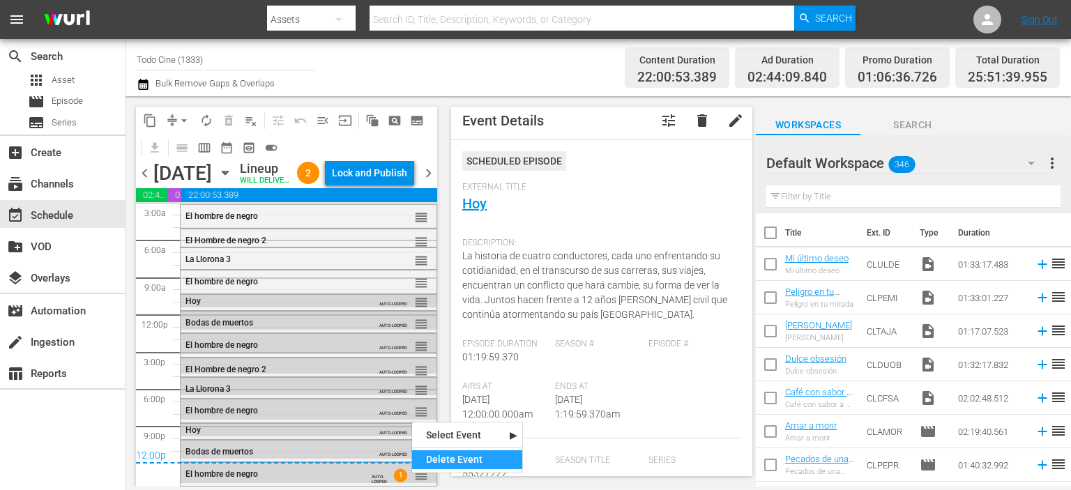
click at [458, 458] on div "Delete Event" at bounding box center [467, 459] width 110 height 19
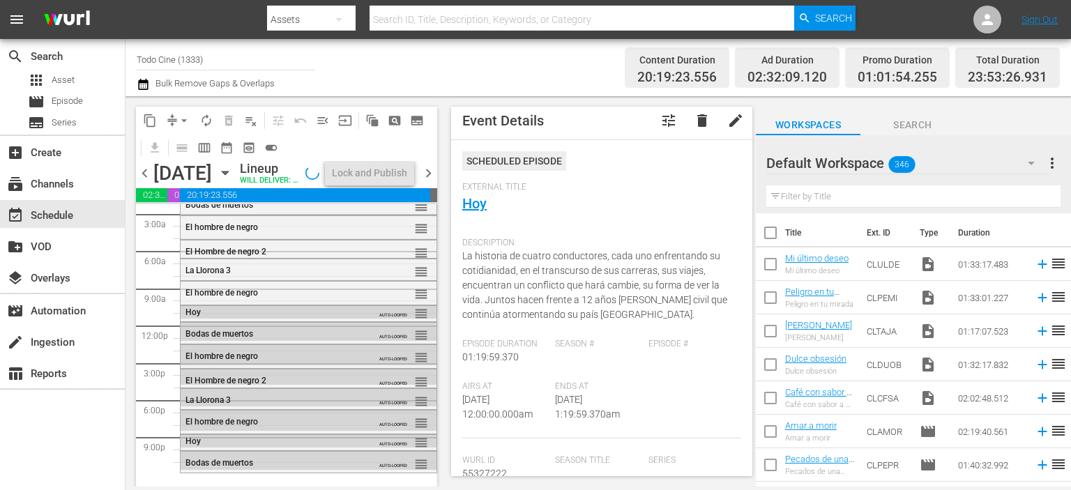
scroll to position [49, 0]
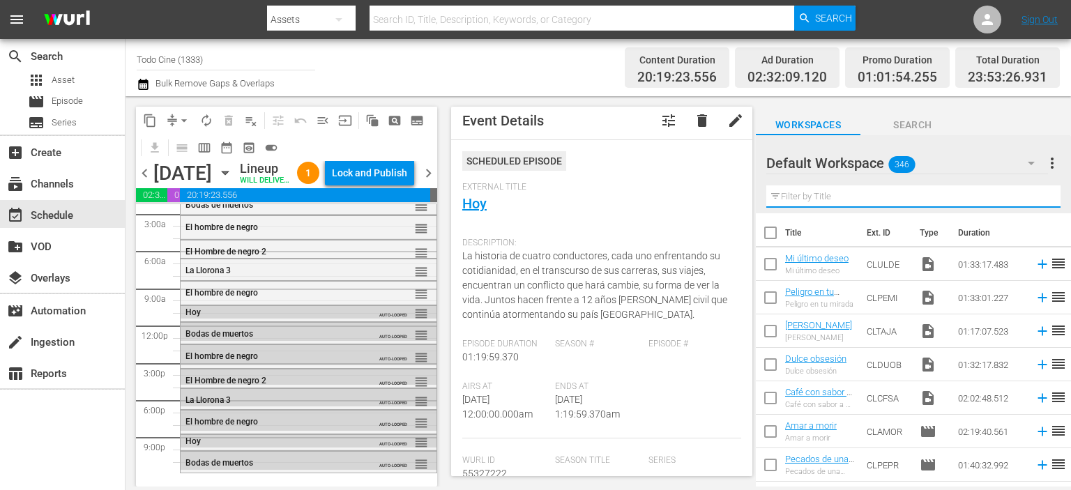
click at [917, 195] on input "text" at bounding box center [913, 196] width 294 height 22
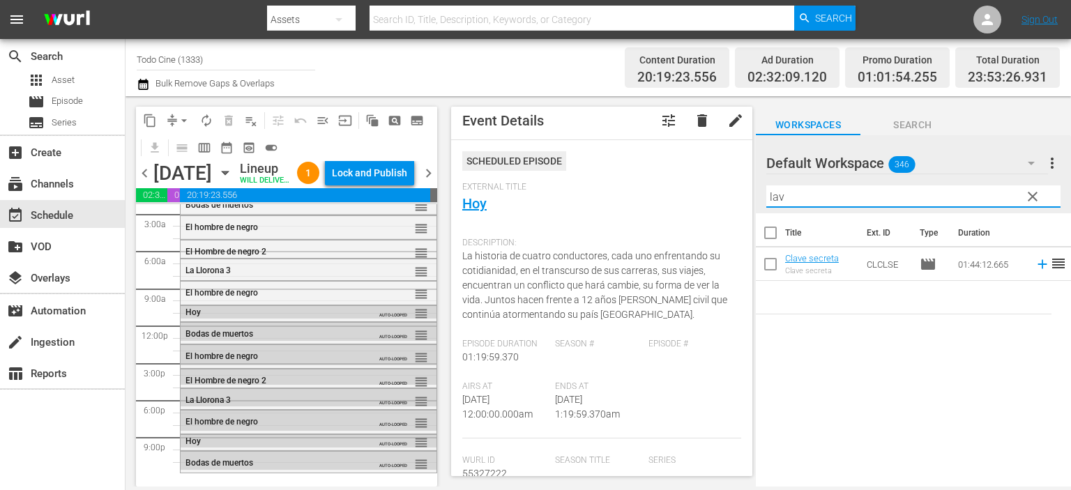
type input "lav"
click at [427, 182] on span "chevron_right" at bounding box center [428, 173] width 17 height 17
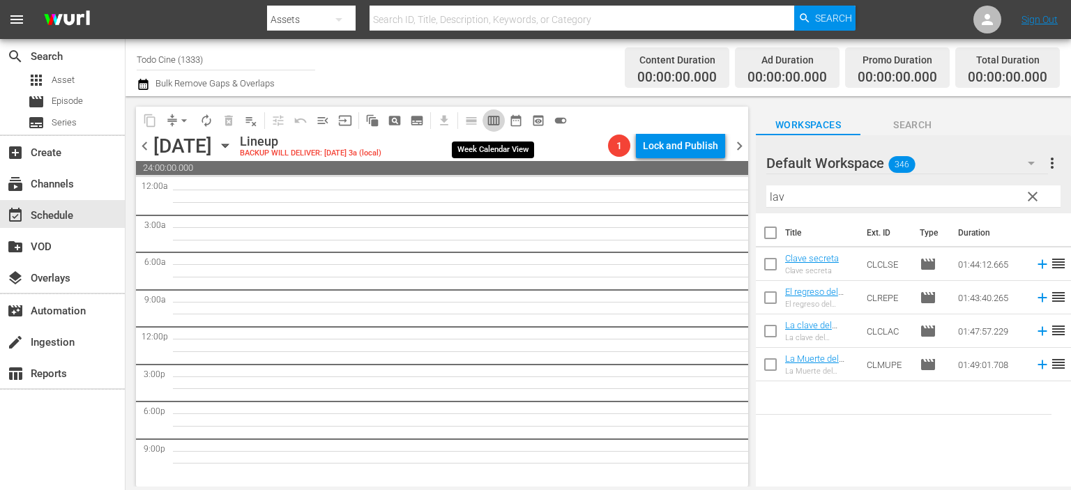
click at [492, 116] on span "calendar_view_week_outlined" at bounding box center [494, 121] width 14 height 14
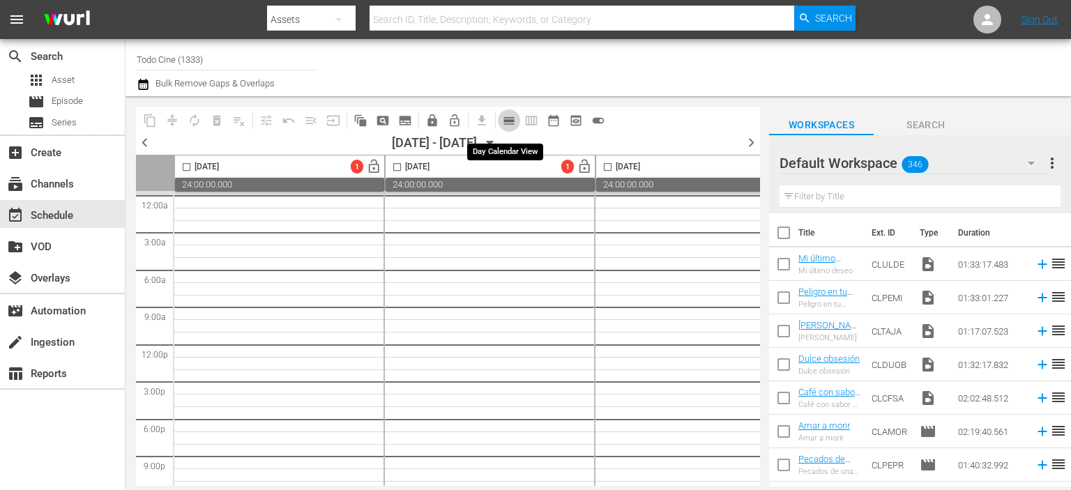
click at [509, 122] on span "calendar_view_day_outlined" at bounding box center [509, 121] width 14 height 14
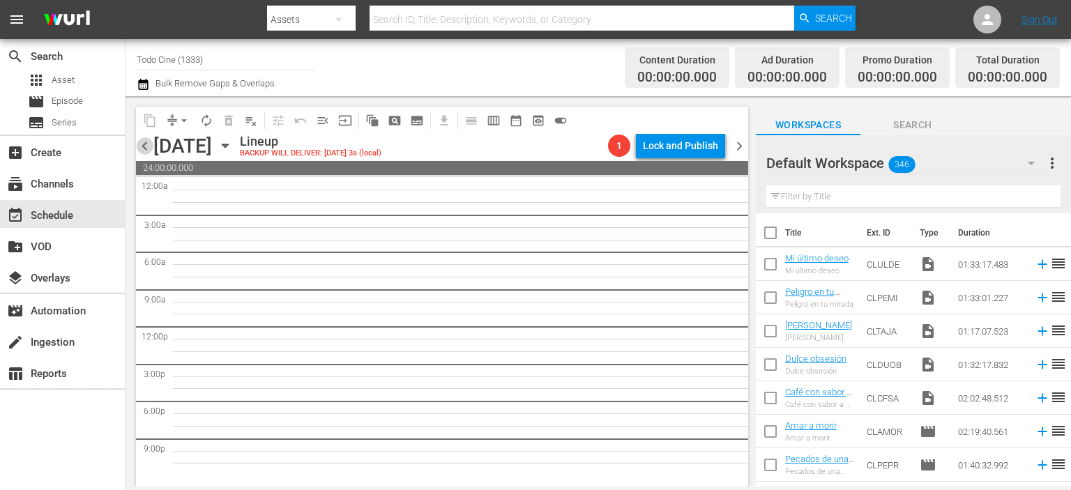
click at [144, 149] on span "chevron_left" at bounding box center [144, 145] width 17 height 17
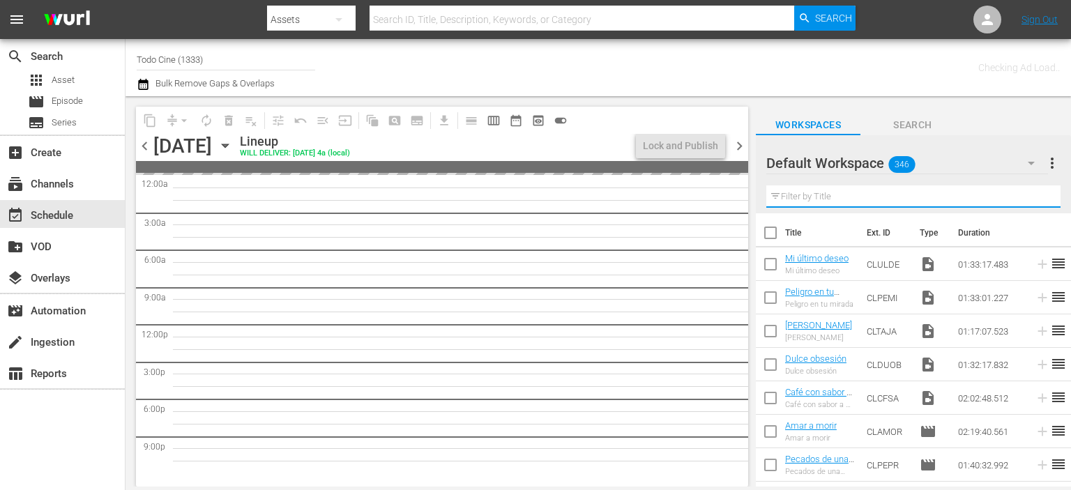
click at [969, 191] on input "text" at bounding box center [913, 196] width 294 height 22
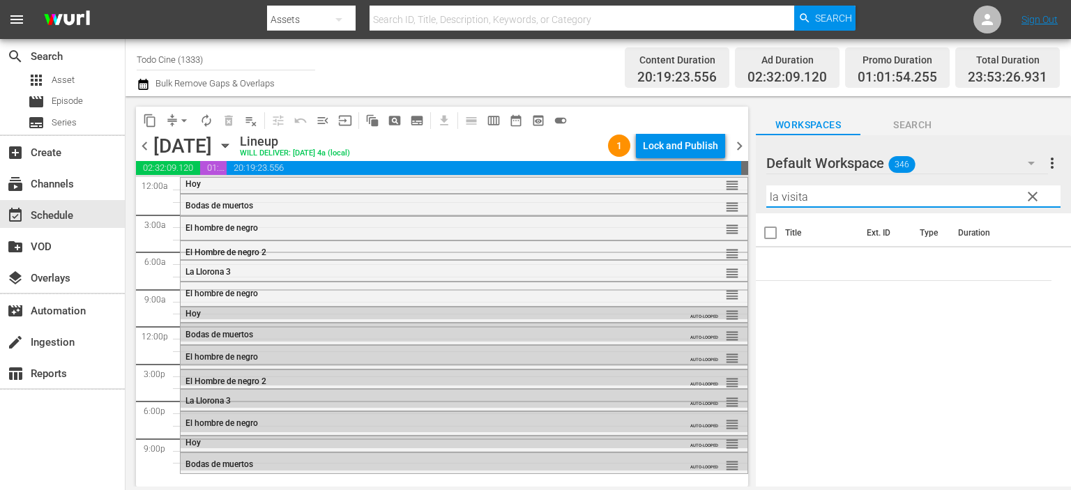
type input "la visita"
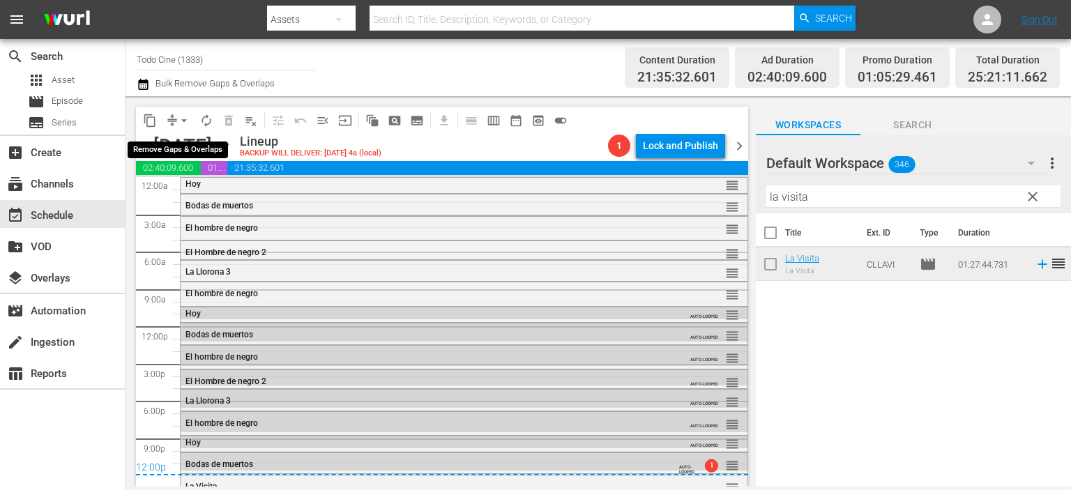
click at [185, 119] on span "arrow_drop_down" at bounding box center [184, 121] width 14 height 14
click at [200, 144] on li "Align to Midnight" at bounding box center [184, 148] width 115 height 23
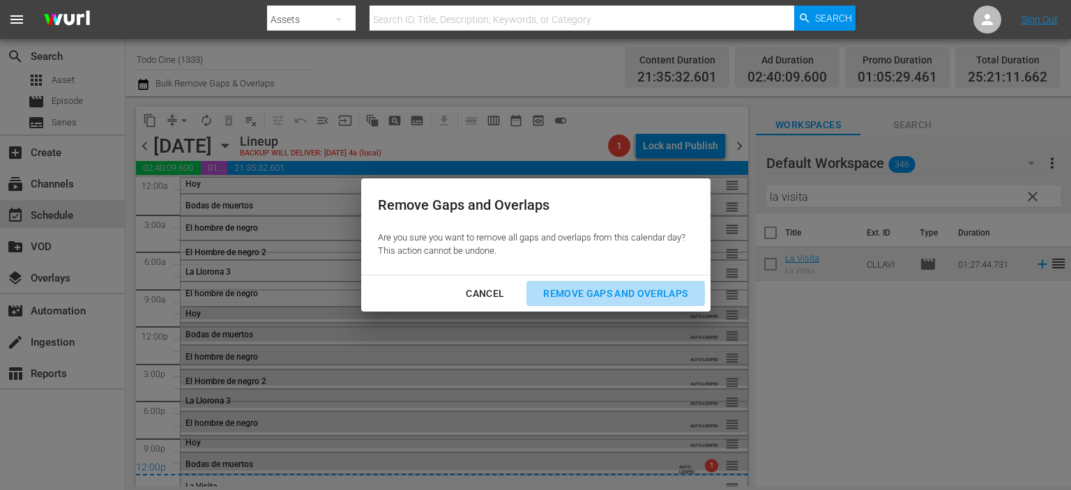
click at [600, 294] on div "Remove Gaps and Overlaps" at bounding box center [615, 293] width 167 height 17
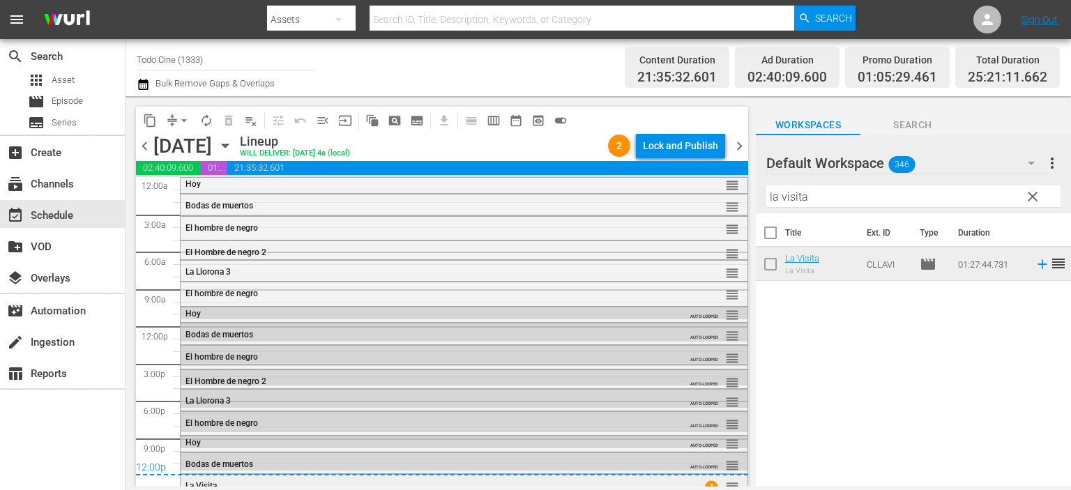
click at [404, 479] on div "La Visita 1 reorder" at bounding box center [464, 487] width 567 height 24
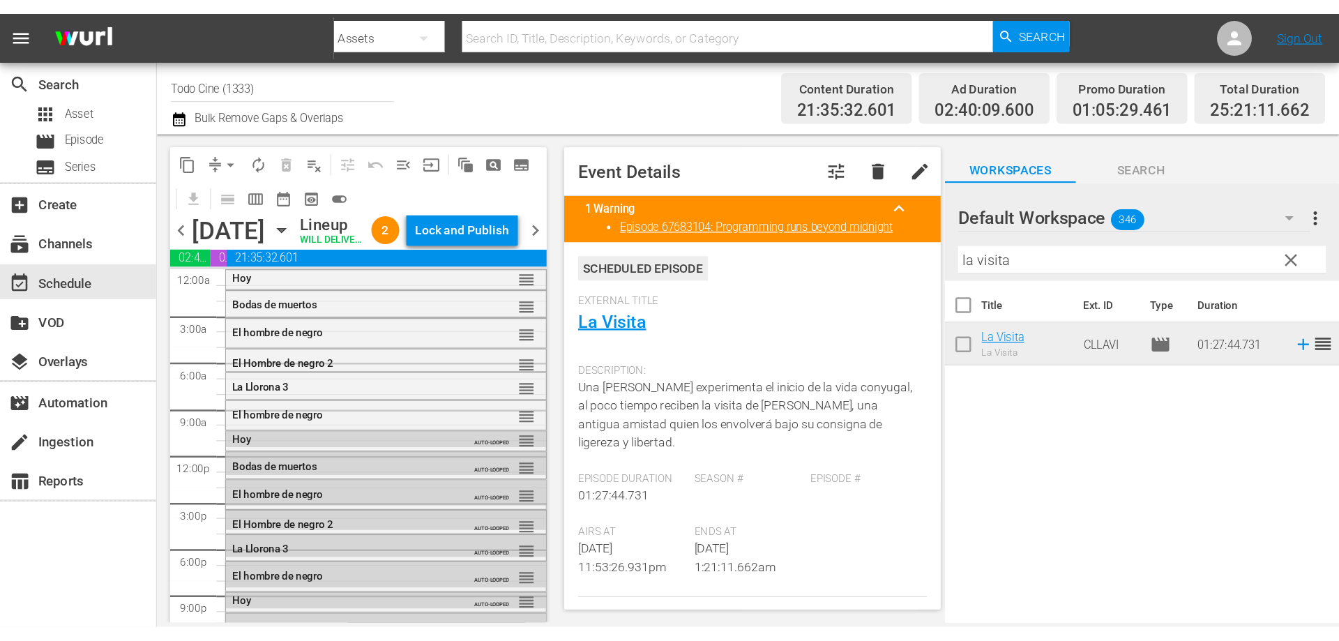
scroll to position [91, 0]
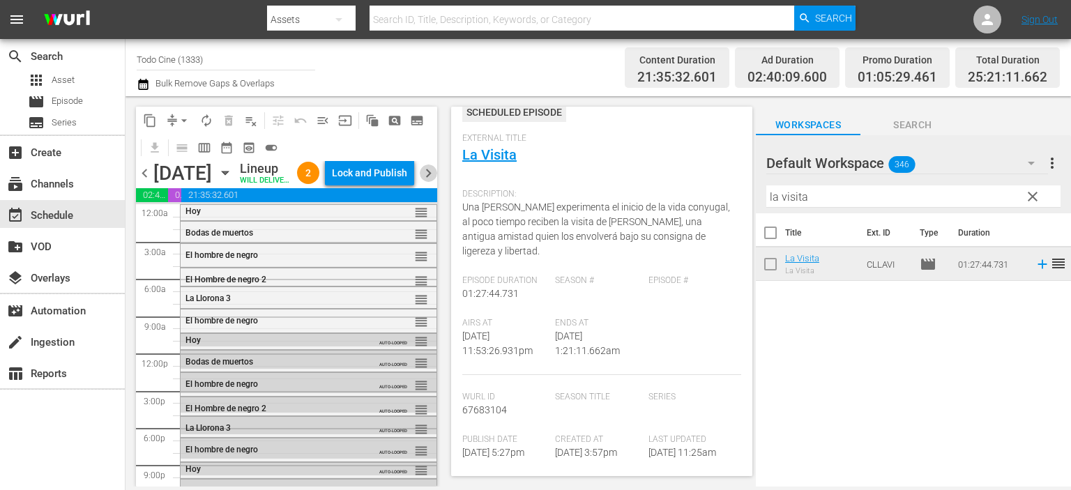
click at [429, 181] on span "chevron_right" at bounding box center [428, 173] width 17 height 17
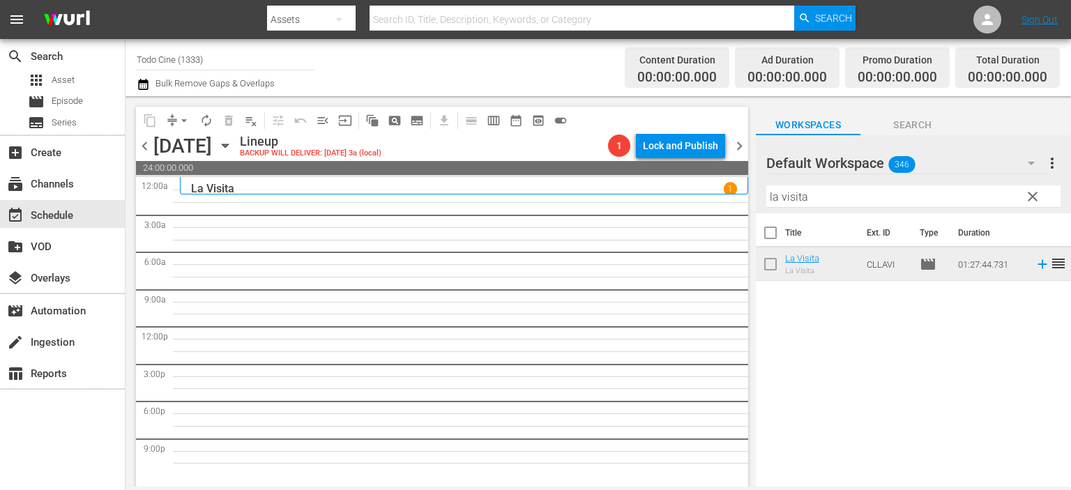
click at [343, 197] on div "3" at bounding box center [464, 326] width 568 height 298
click at [952, 198] on input "la visita" at bounding box center [913, 196] width 294 height 22
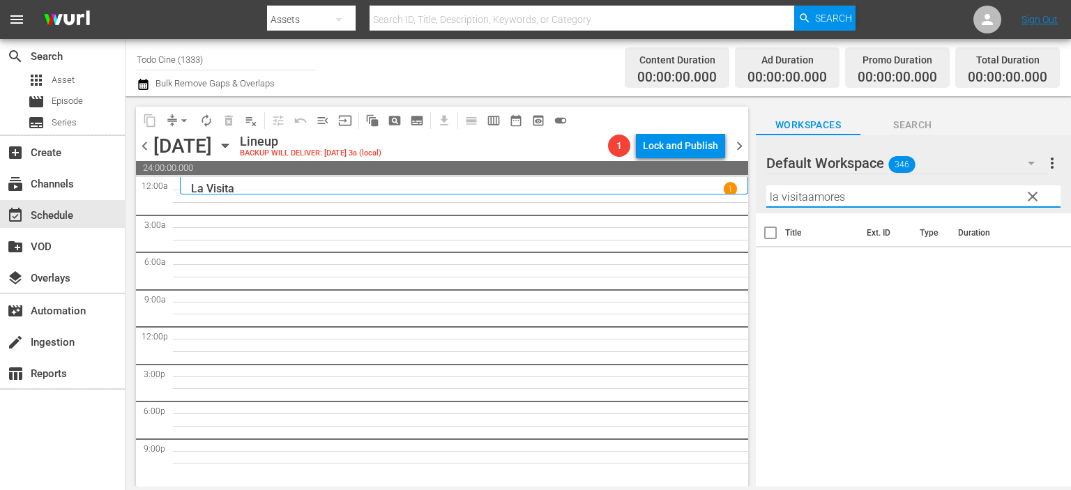
type input "la visitaamores"
click at [1033, 192] on span "clear" at bounding box center [1032, 196] width 17 height 17
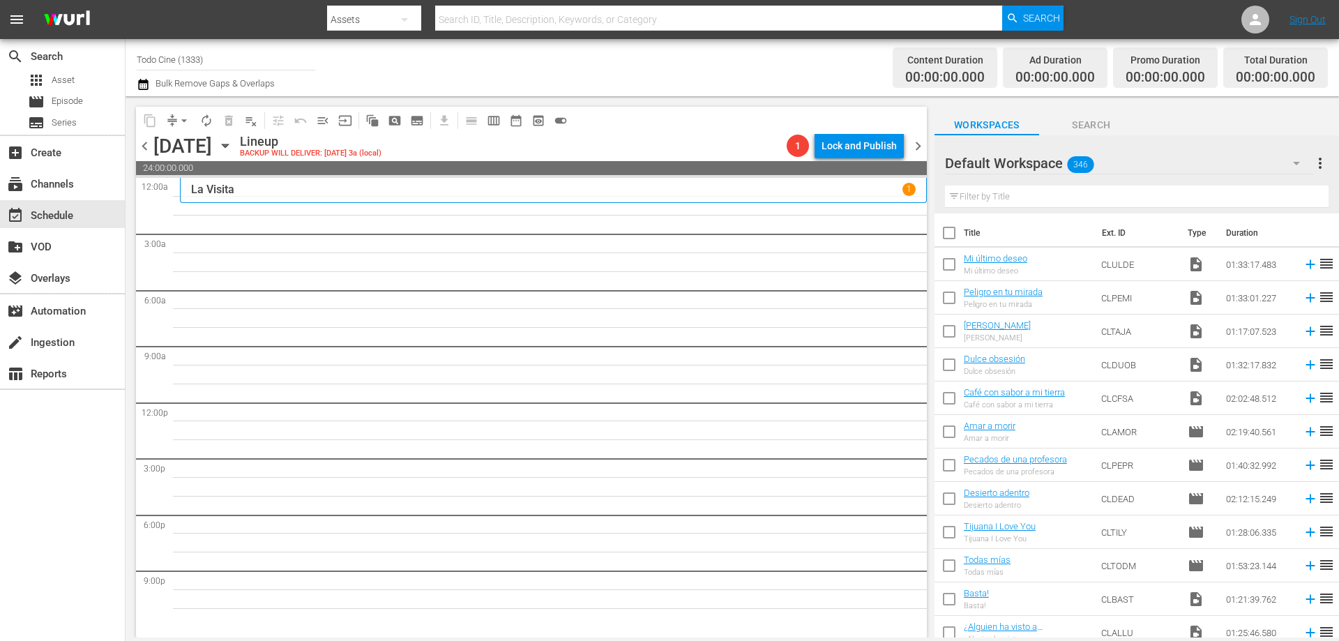
click at [228, 145] on icon "button" at bounding box center [225, 145] width 6 height 3
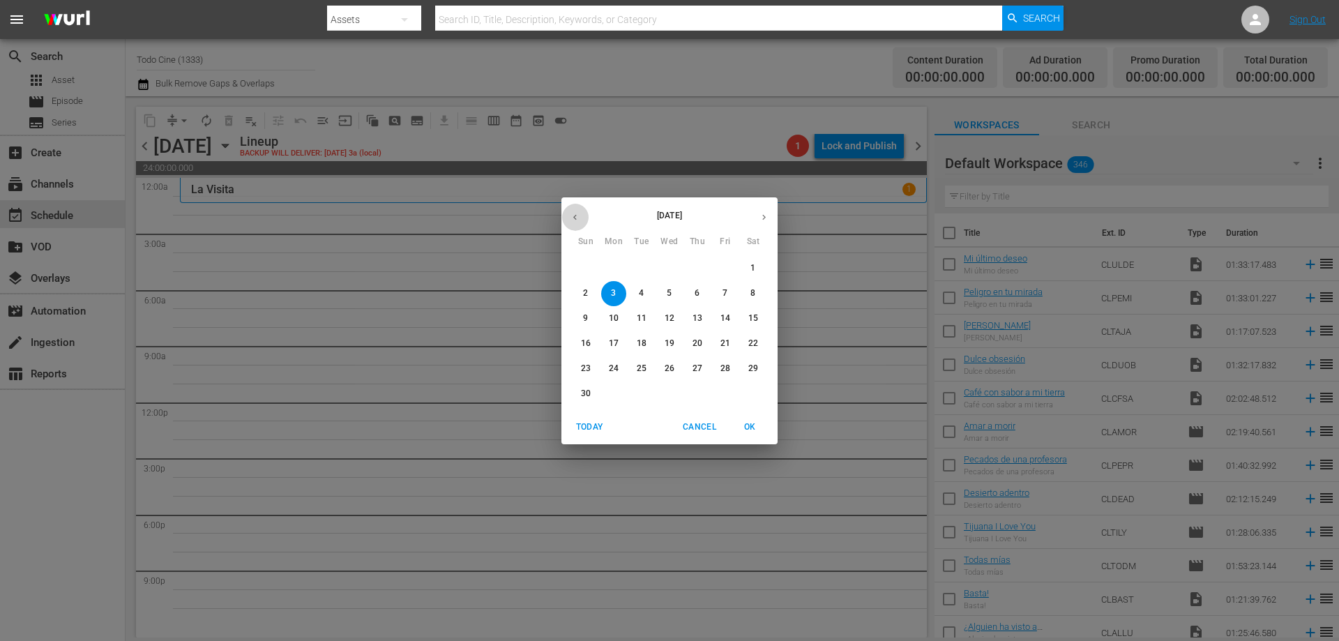
click at [573, 218] on icon "button" at bounding box center [575, 217] width 10 height 10
click at [616, 342] on p "20" at bounding box center [614, 343] width 10 height 12
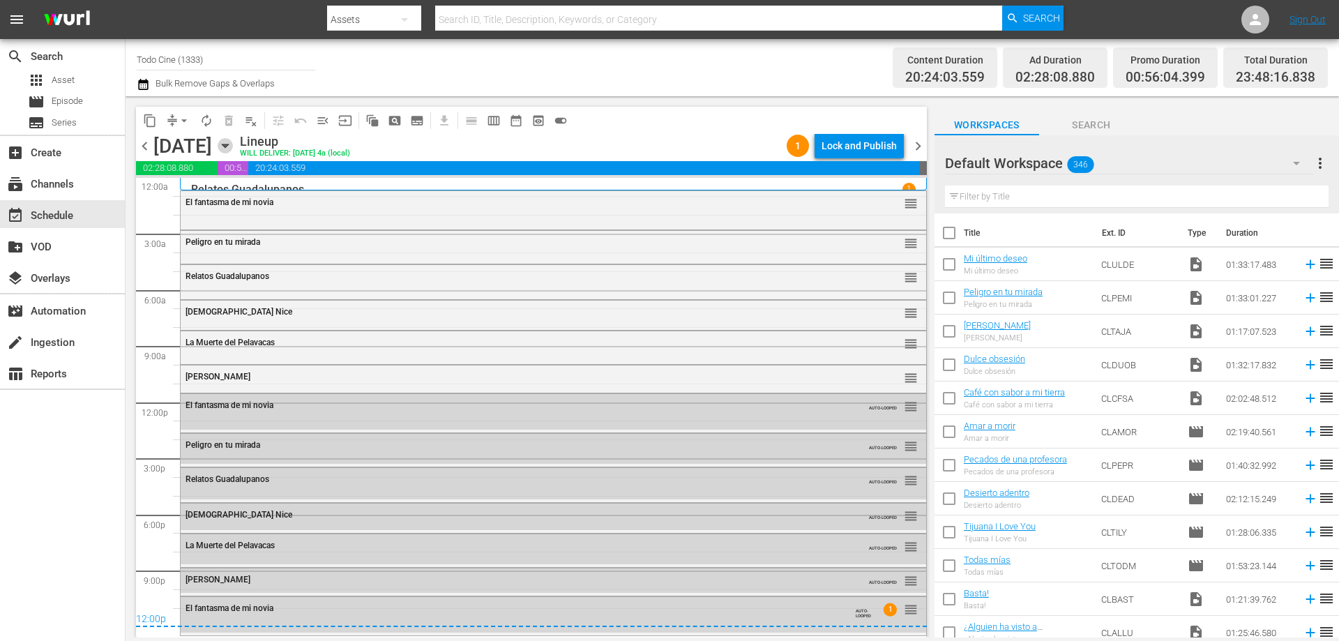
click at [233, 149] on icon "button" at bounding box center [225, 145] width 15 height 15
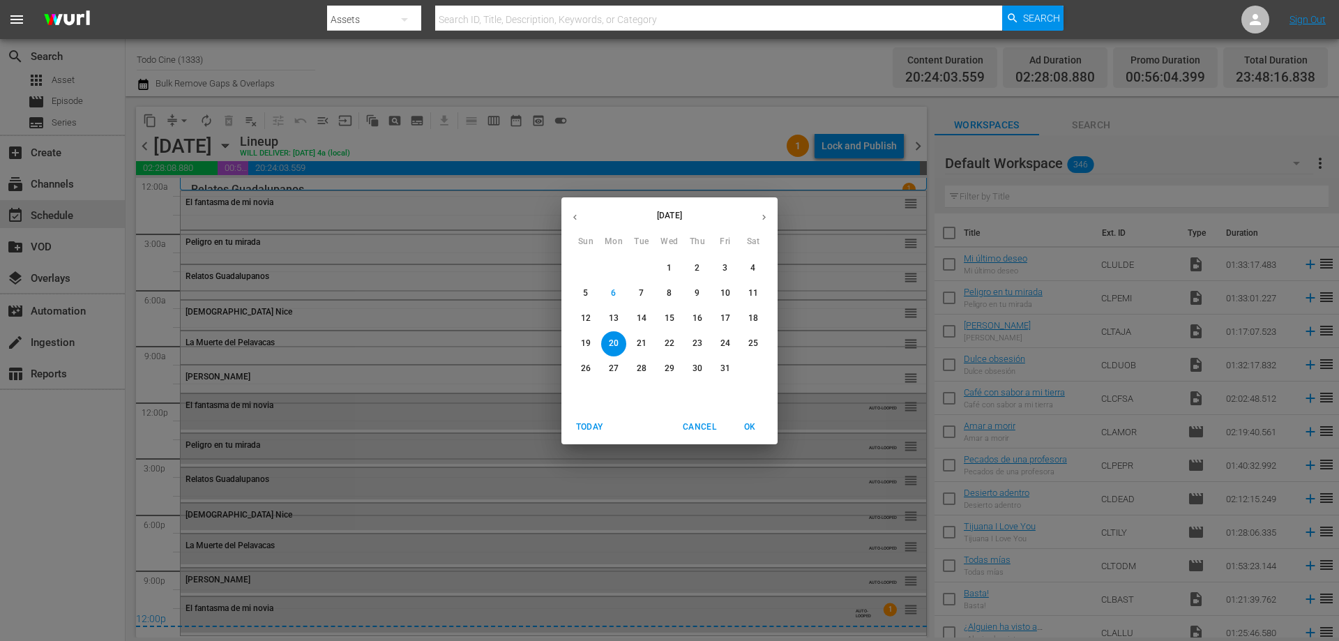
click at [627, 123] on div "[DATE] Sun Mon Tue Wed Thu Fri Sat 28 29 30 1 2 3 4 5 6 7 8 9 10 11 12 13 14 15…" at bounding box center [669, 320] width 1339 height 641
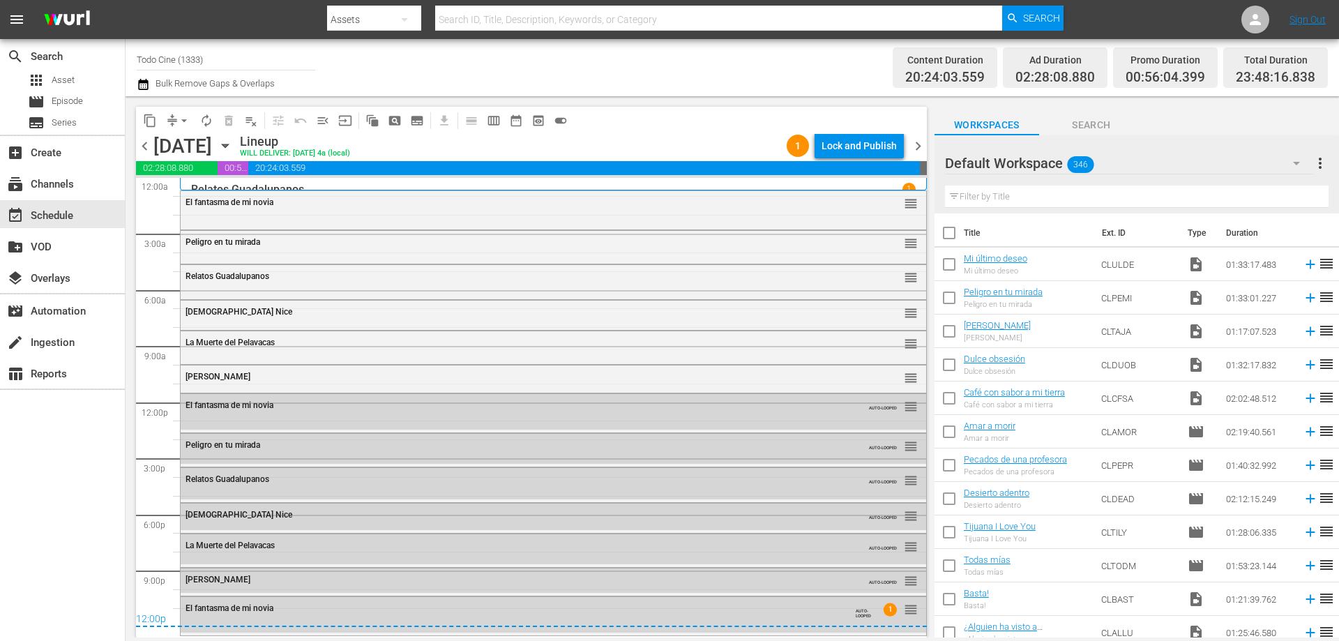
click at [143, 151] on span "chevron_left" at bounding box center [144, 145] width 17 height 17
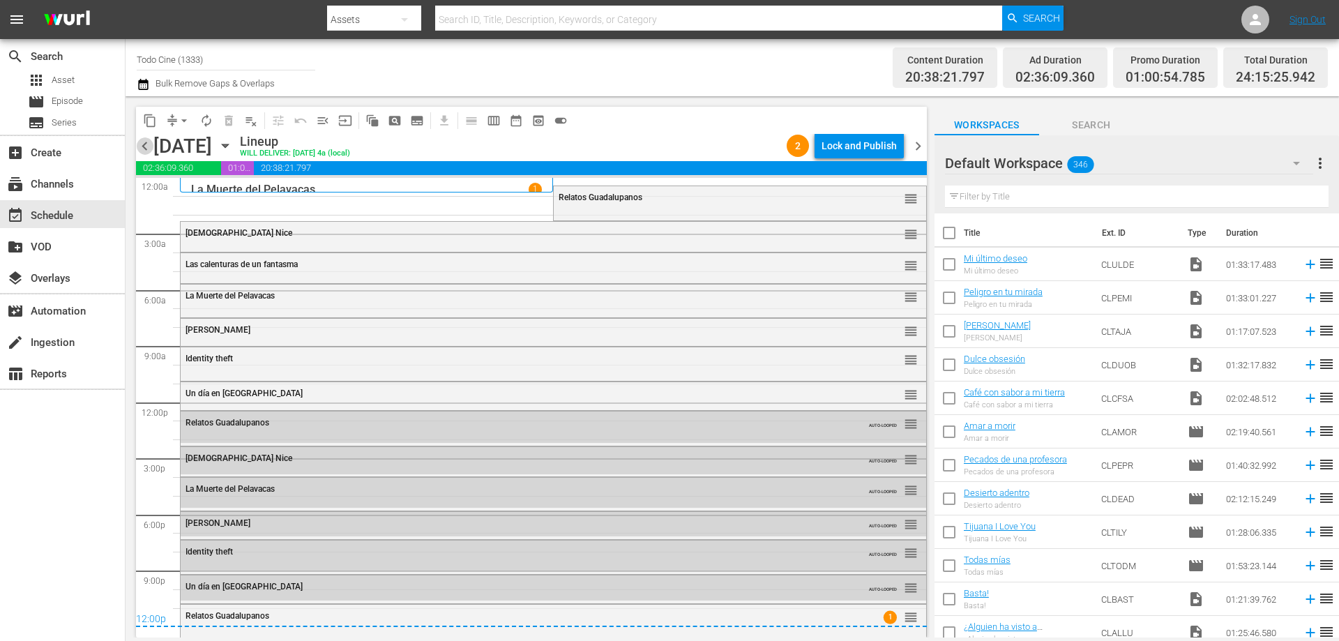
click at [142, 146] on span "chevron_left" at bounding box center [144, 145] width 17 height 17
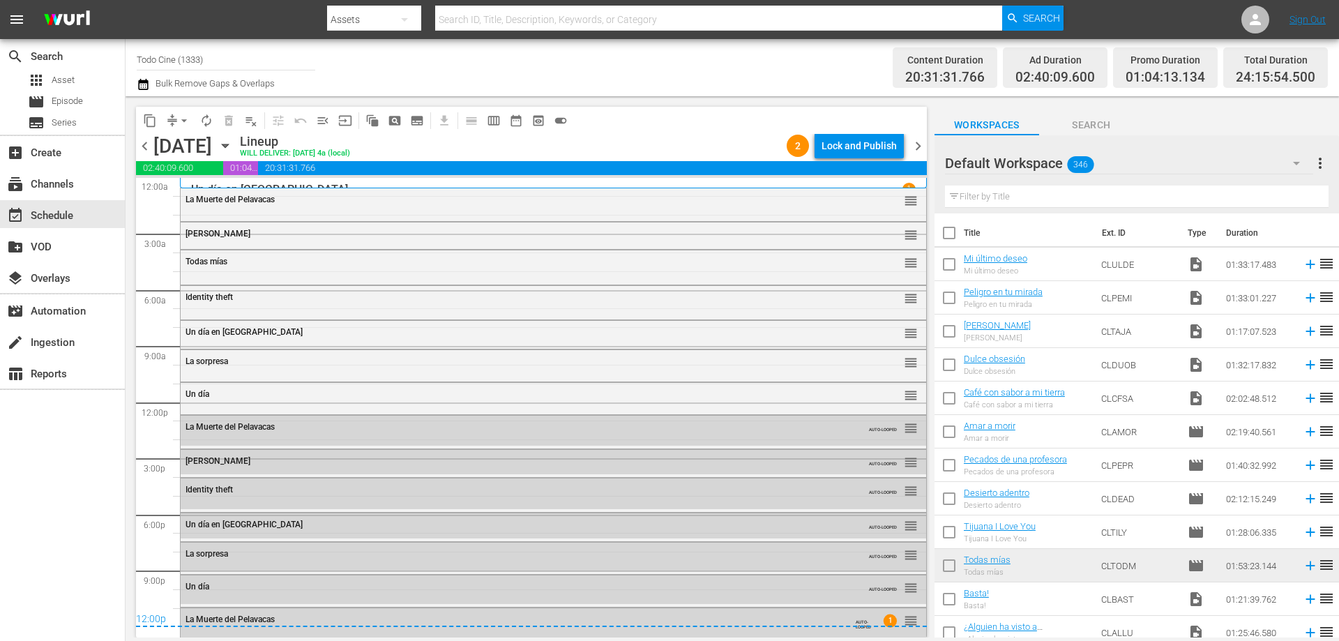
click at [228, 145] on icon "button" at bounding box center [225, 145] width 6 height 3
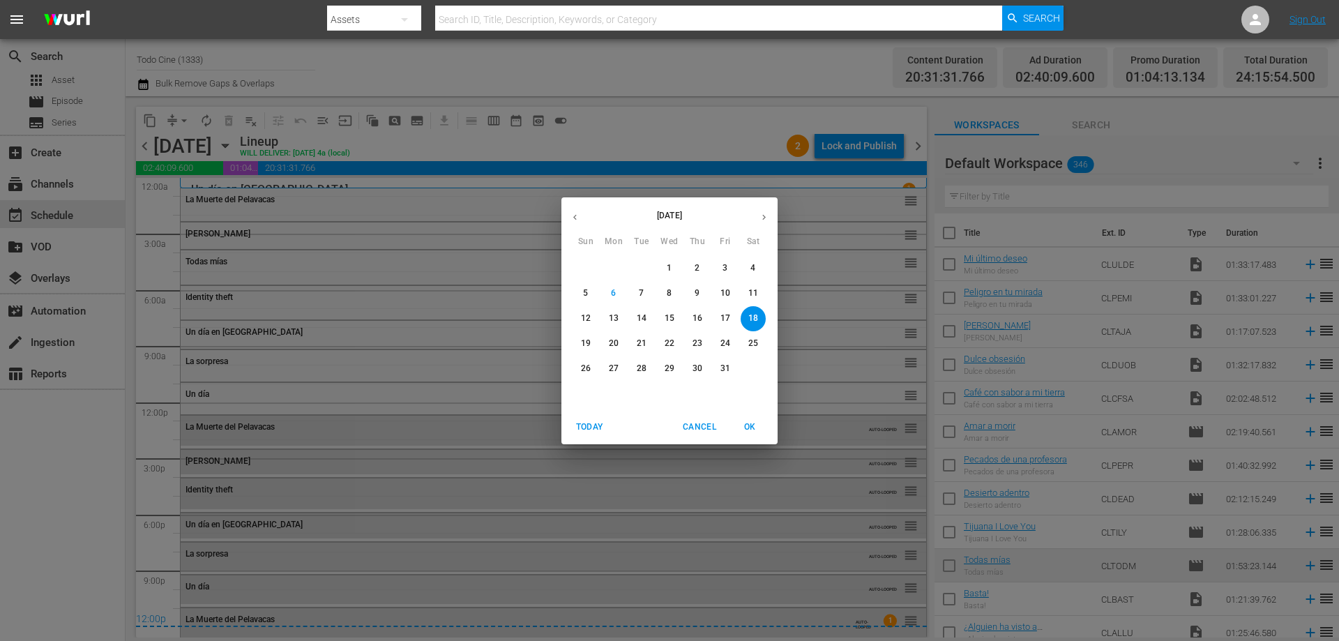
click at [613, 314] on p "13" at bounding box center [614, 318] width 10 height 12
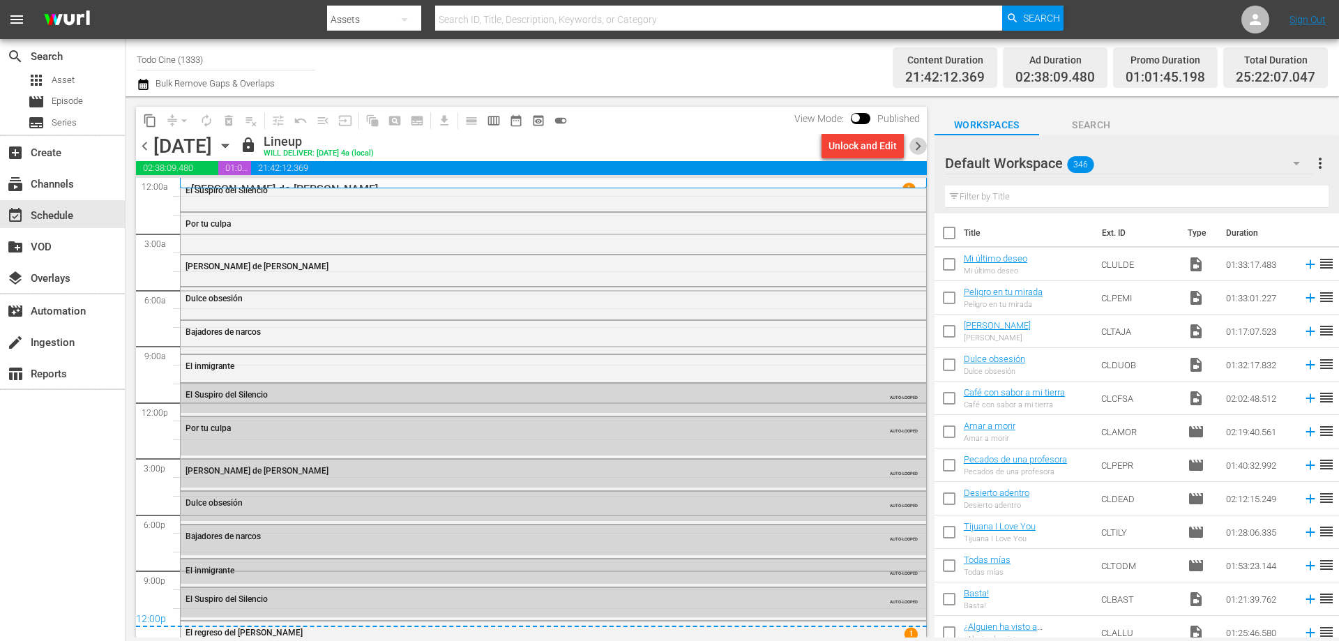
click at [918, 146] on span "chevron_right" at bounding box center [917, 145] width 17 height 17
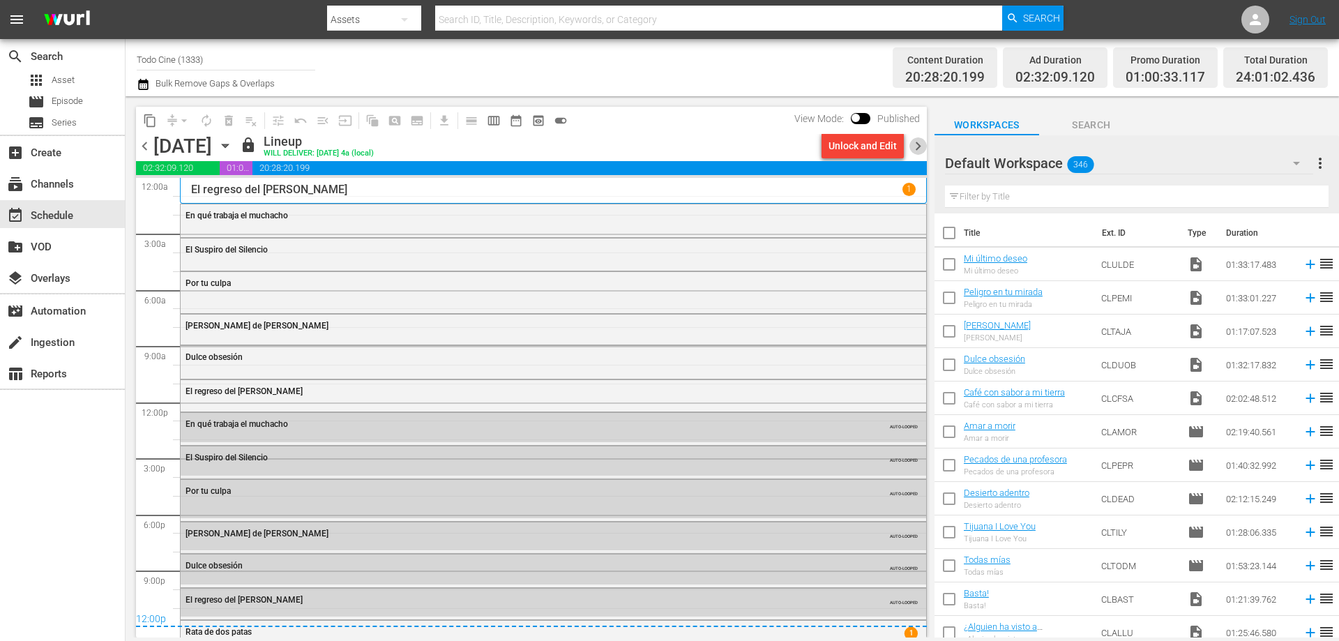
click at [915, 144] on span "chevron_right" at bounding box center [917, 145] width 17 height 17
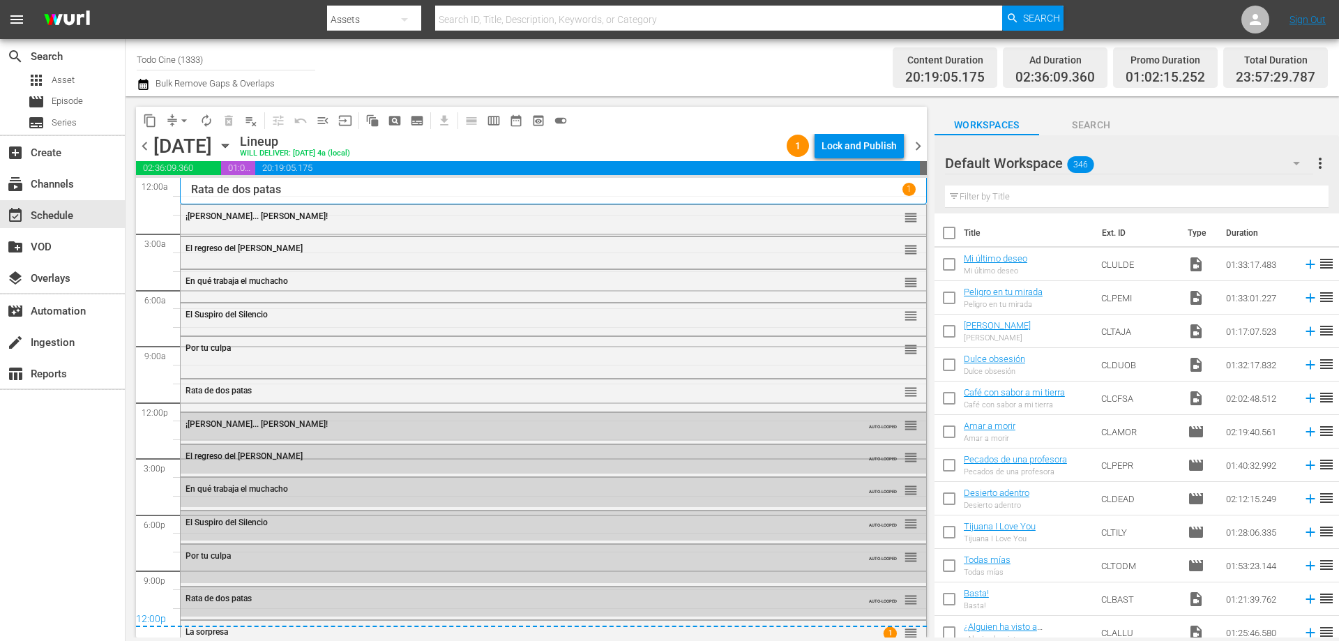
click at [667, 137] on div "Lineup WILL DELIVER: [DATE] 4a (local)" at bounding box center [510, 146] width 541 height 24
